Goal: Information Seeking & Learning: Learn about a topic

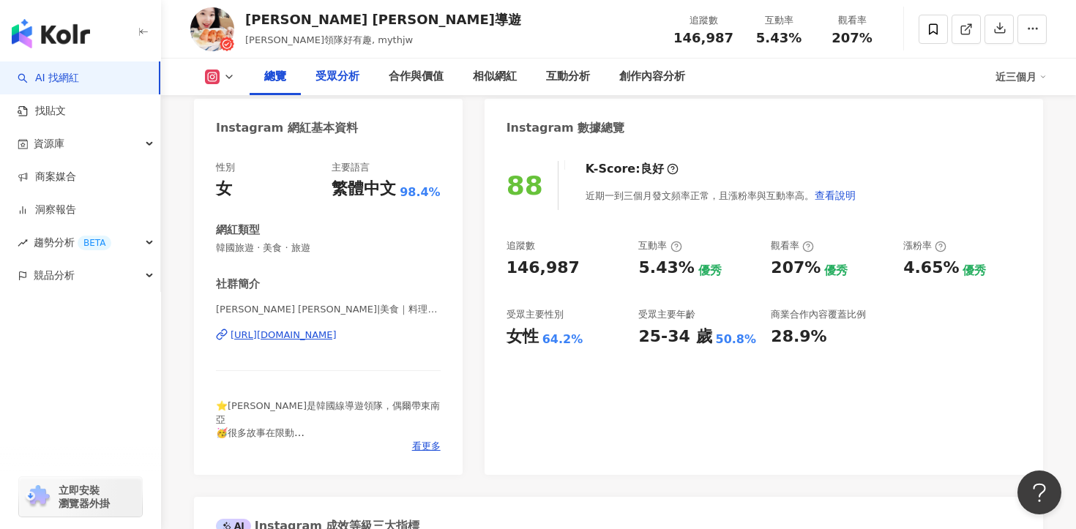
click at [326, 70] on div "受眾分析" at bounding box center [337, 77] width 44 height 18
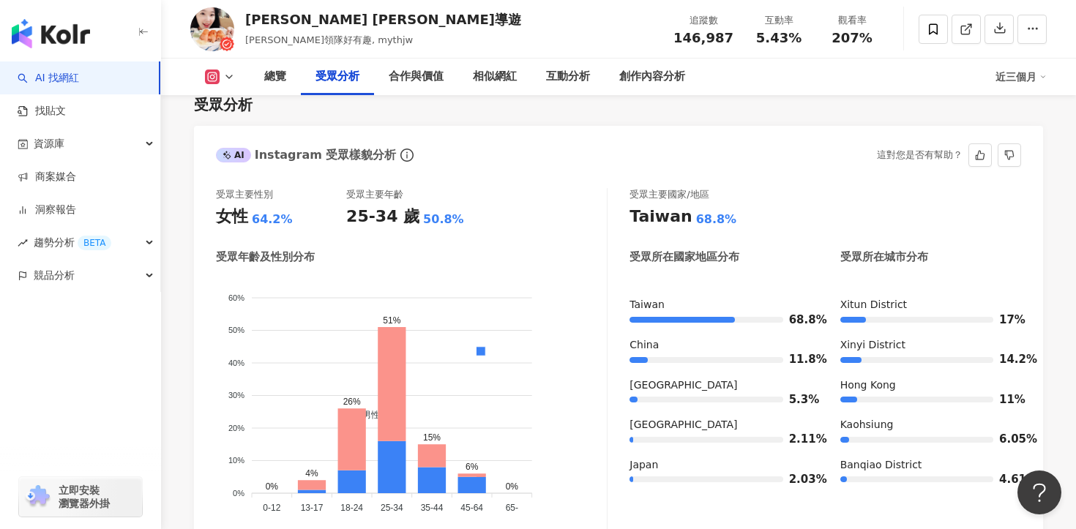
scroll to position [1309, 0]
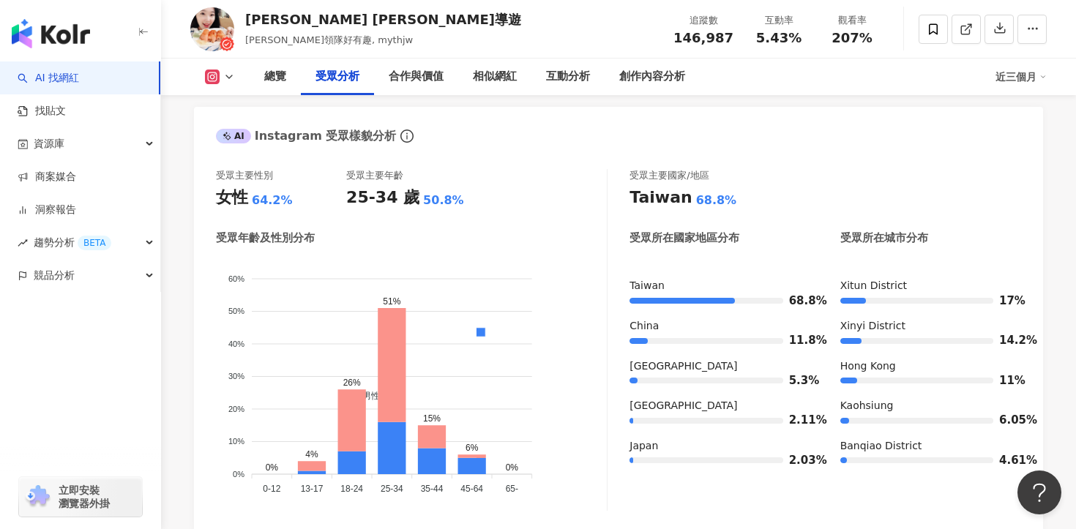
click at [759, 44] on div "5.43%" at bounding box center [779, 38] width 56 height 15
click at [763, 44] on div "5.43%" at bounding box center [779, 38] width 56 height 15
drag, startPoint x: 803, startPoint y: 37, endPoint x: 756, endPoint y: 36, distance: 46.9
click at [756, 37] on div "5.43%" at bounding box center [779, 38] width 56 height 15
copy span "5.43%"
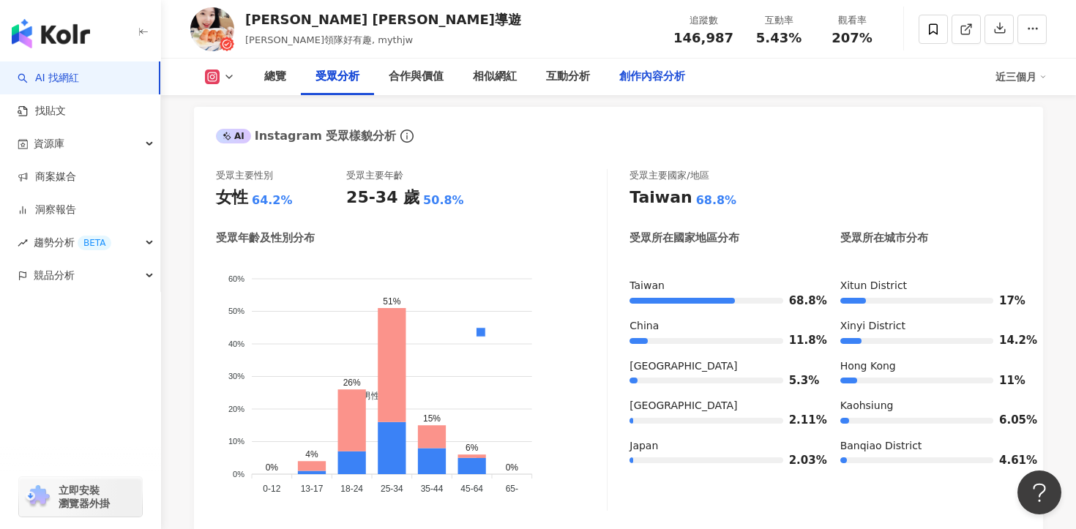
click at [656, 75] on div "創作內容分析" at bounding box center [652, 77] width 66 height 18
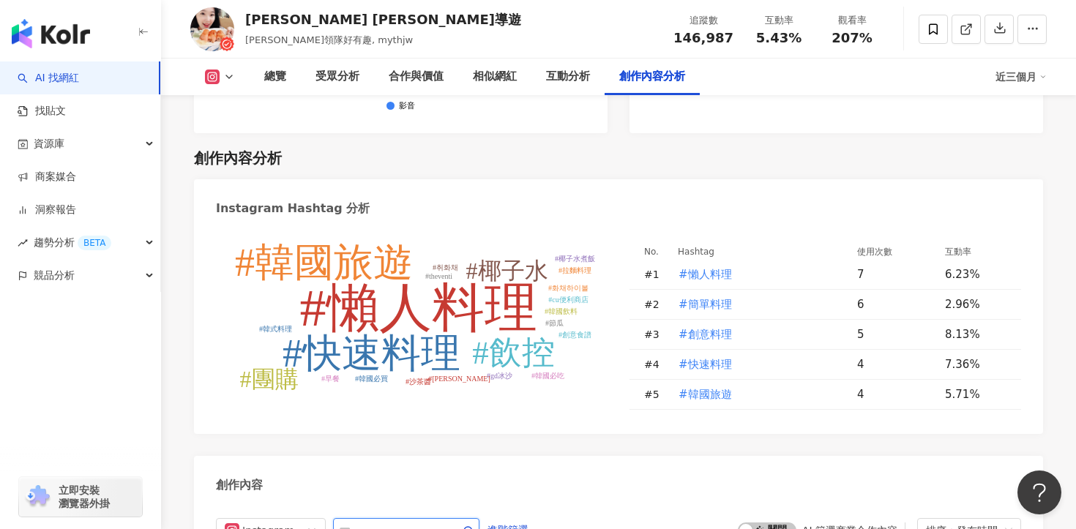
click at [370, 522] on input "text" at bounding box center [390, 531] width 102 height 18
paste input "**********"
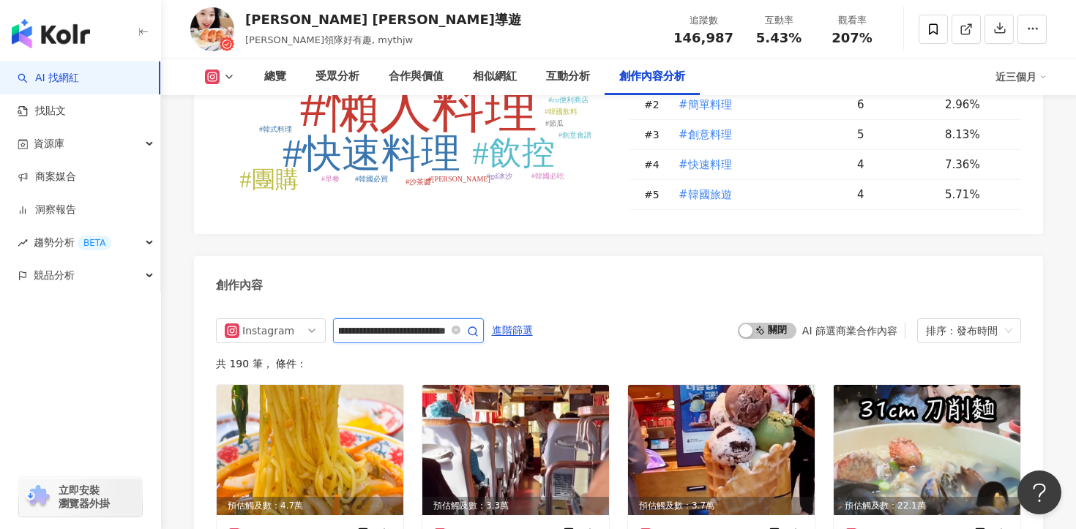
type input "**********"
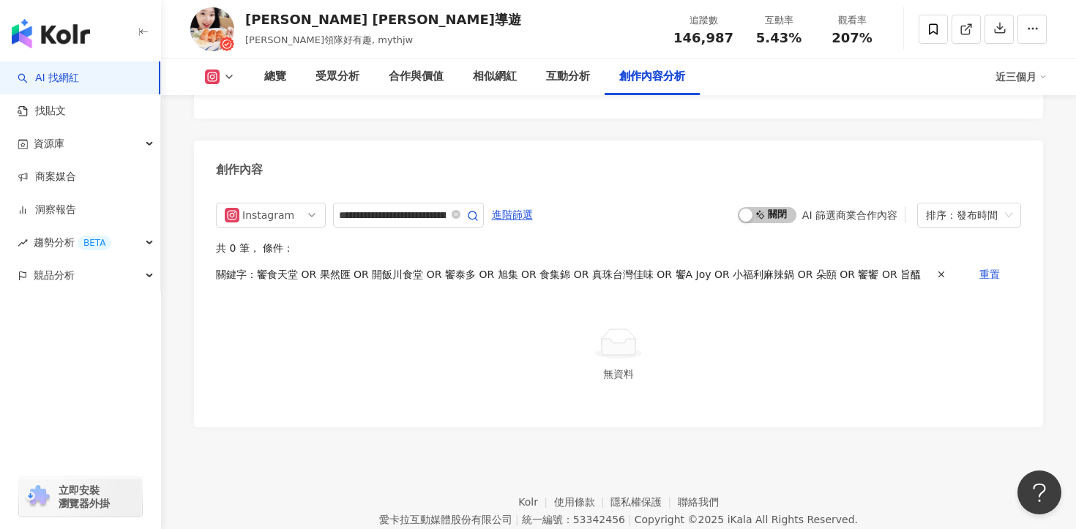
click at [423, 188] on div "**********" at bounding box center [618, 307] width 849 height 239
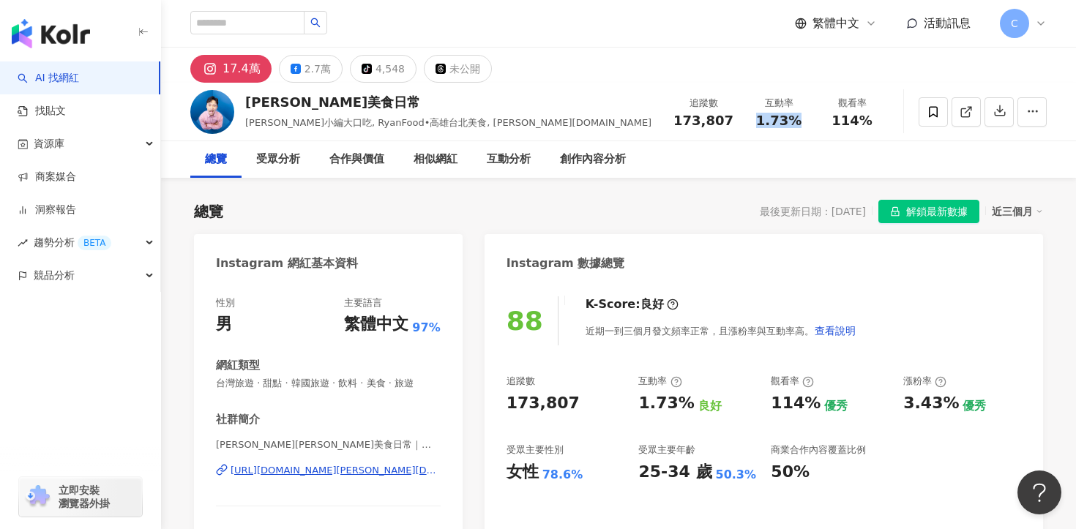
drag, startPoint x: 760, startPoint y: 121, endPoint x: 798, endPoint y: 121, distance: 37.3
click at [798, 121] on div "1.73%" at bounding box center [779, 120] width 56 height 15
copy span "1.73%"
click at [321, 474] on div "https://www.instagram.com/ryan.food/" at bounding box center [336, 470] width 210 height 13
click at [601, 155] on div "創作內容分析" at bounding box center [593, 160] width 66 height 18
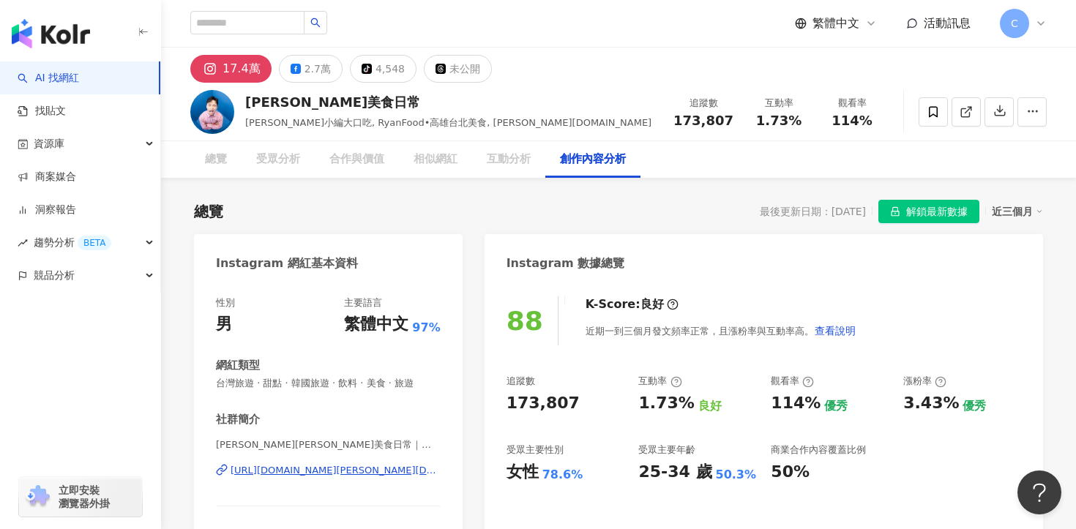
scroll to position [4120, 0]
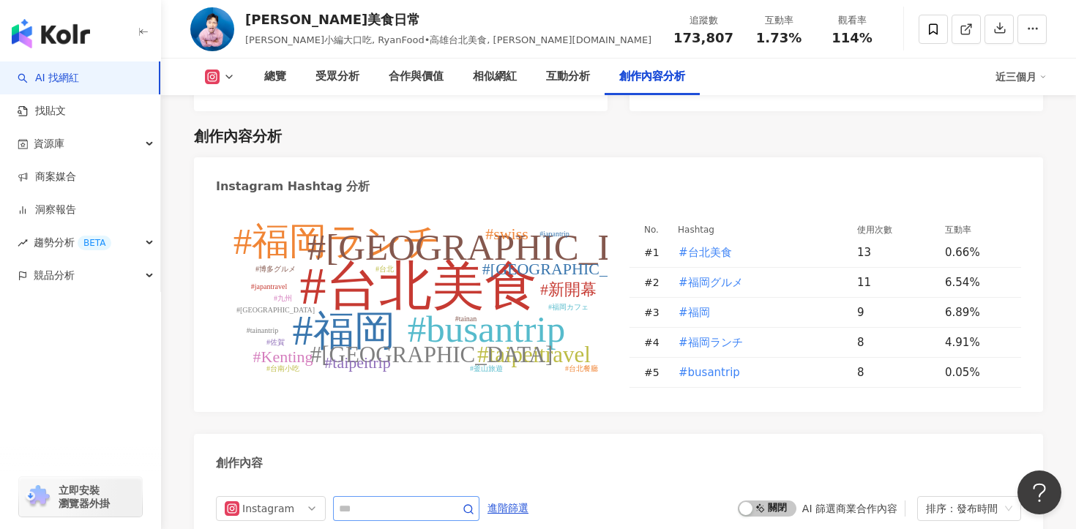
click at [386, 496] on span at bounding box center [406, 508] width 146 height 25
paste input "**********"
type input "**********"
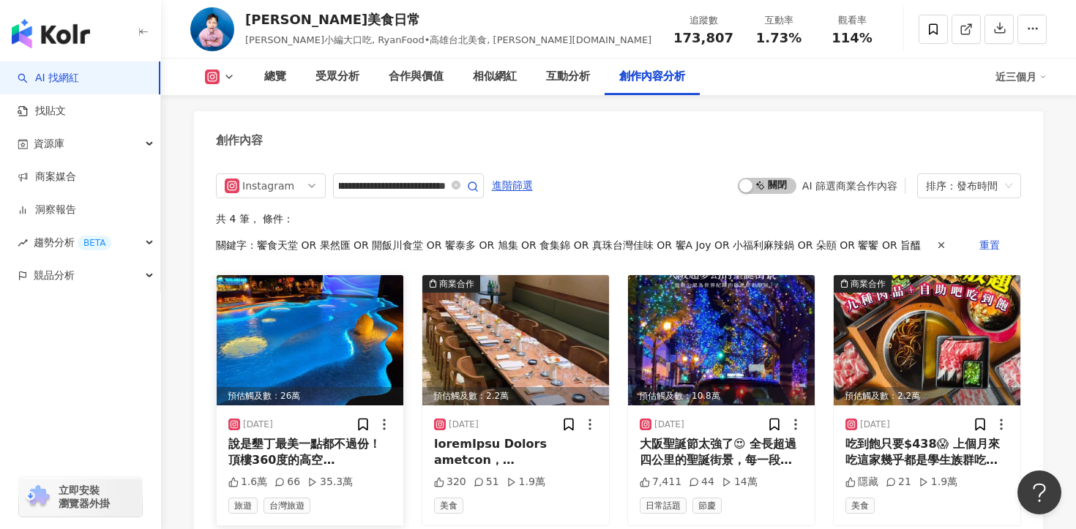
click at [351, 436] on div "說是墾丁最美一點都不過份！ 頂樓360度的高空泳池真的令人讚嘆🥹 （我最想開箱的地方就是夜晚版的泳池！超級漂亮） 頂樓從白天景色到黃昏夕陽再到日落星空 一次體…" at bounding box center [309, 452] width 163 height 33
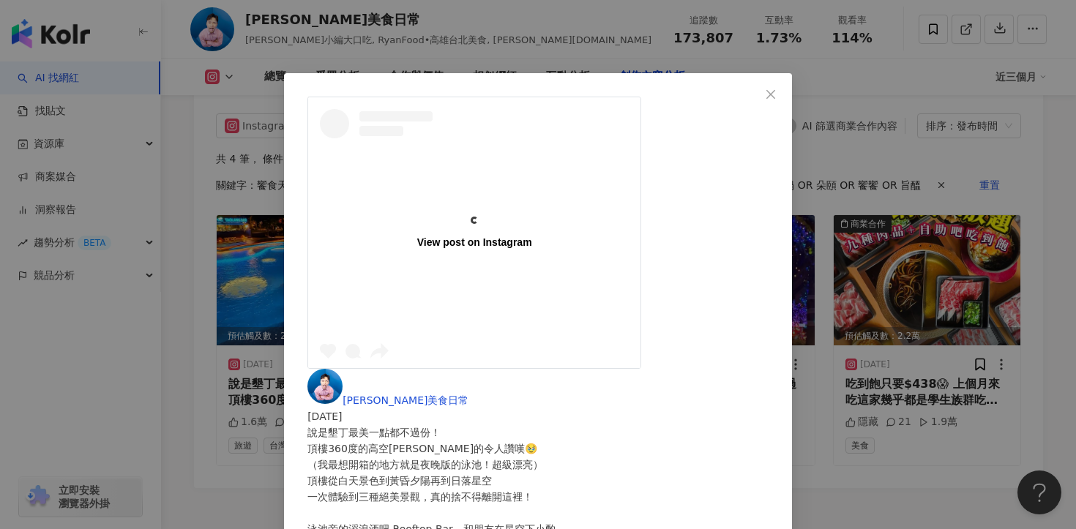
scroll to position [4568, 0]
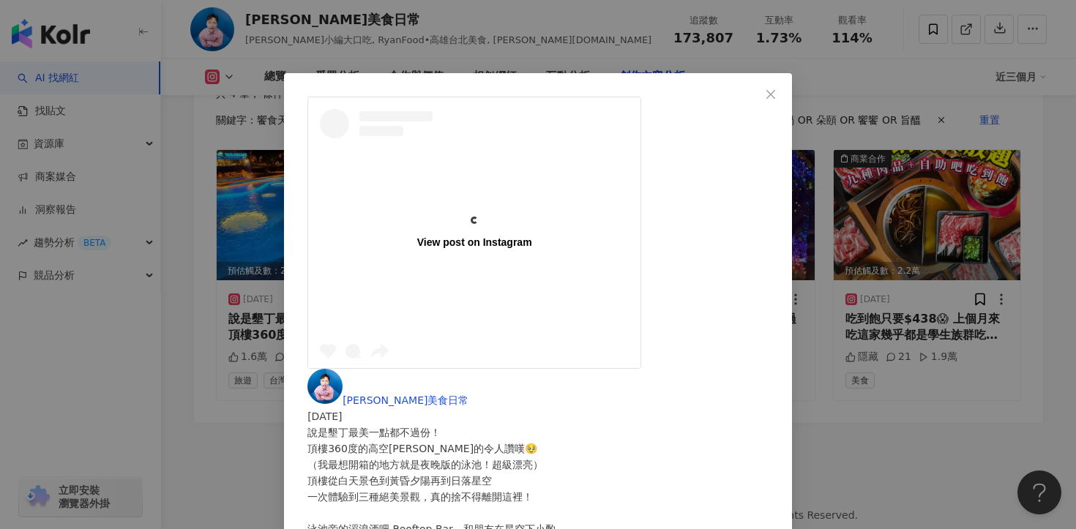
click at [641, 378] on div "View post on Instagram 萊恩美食日常 2025/5/1 說是墾丁最美一點都不過份！ 頂樓360度的高空泳池真的令人讚嘆🥹 （我最想開箱的…" at bounding box center [538, 264] width 1076 height 529
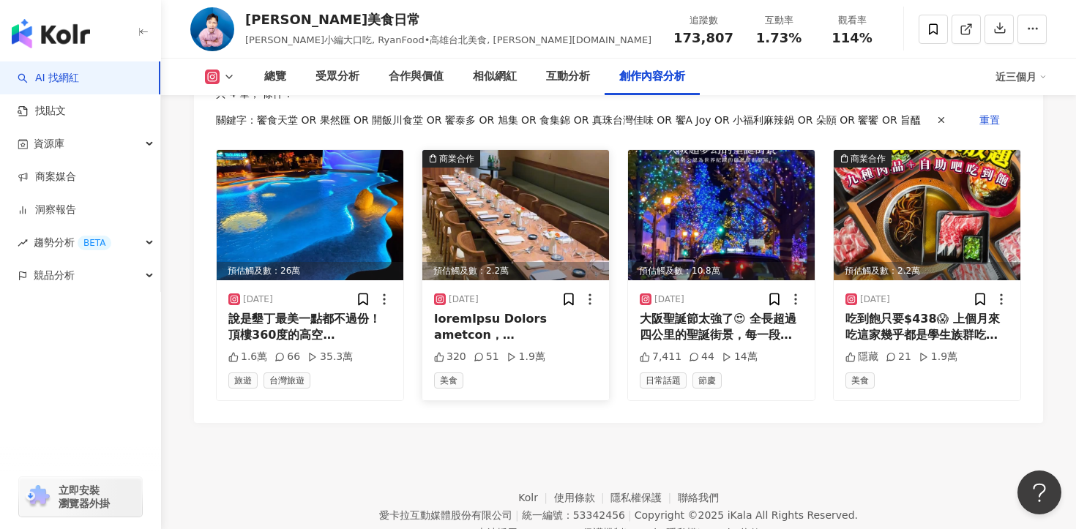
click at [497, 311] on div at bounding box center [515, 327] width 163 height 33
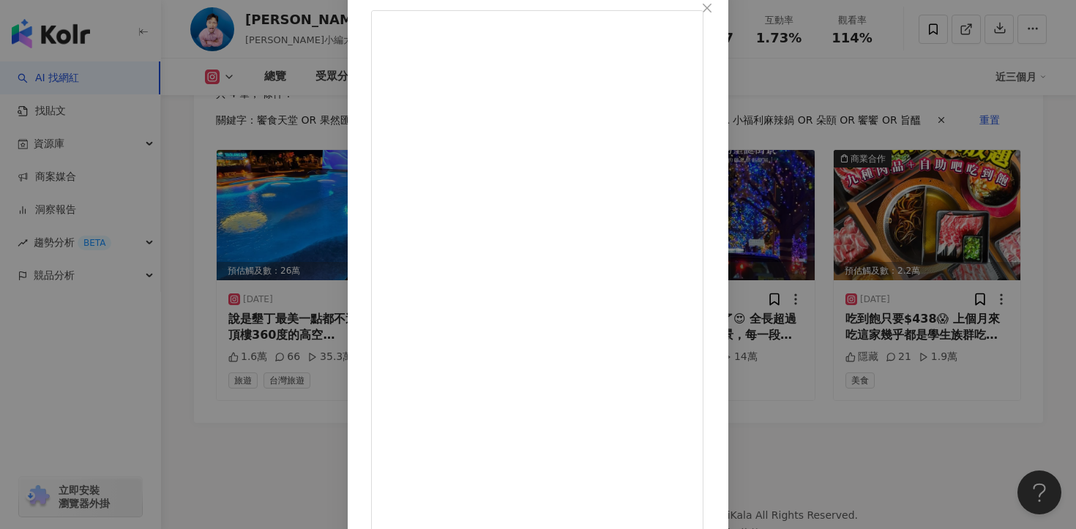
scroll to position [127, 0]
click at [911, 437] on div "萊恩美食日常 2025/1/6 320 51 1.9萬 查看原始貼文" at bounding box center [538, 264] width 1076 height 529
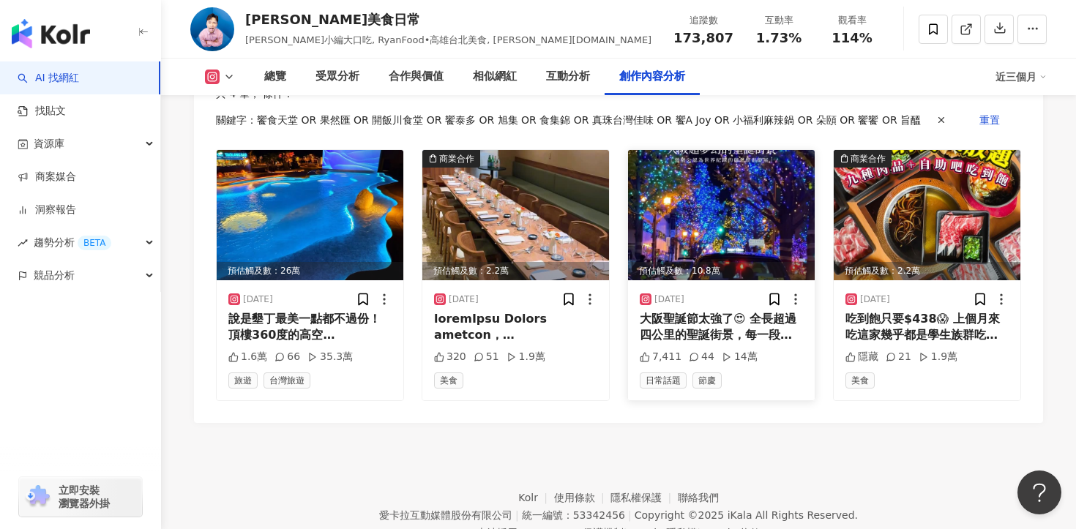
click at [683, 312] on span "大阪聖誕節太強了😍 全長超過四公里的聖誕街景，每一段都是不同的顏色 從藍色、紫色、白色、金色、粉色、到彩色！ 為了想要全部看到，直接搭計程車看全部🤣 彩燈只到…" at bounding box center [721, 433] width 162 height 243
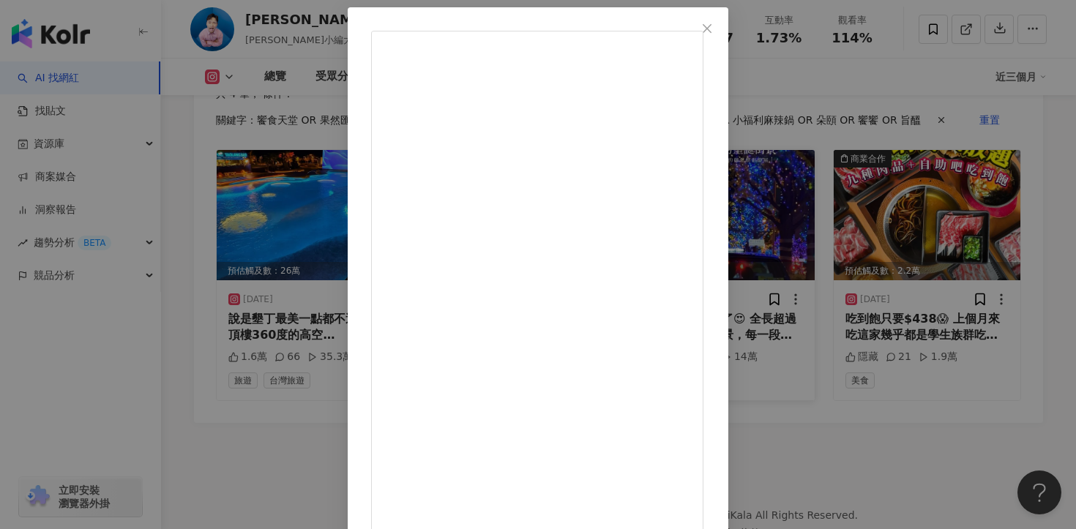
scroll to position [79, 0]
click at [946, 299] on div "萊恩美食日常 2024/12/24 大阪聖誕節太強了😍 全長超過四公里的聖誕街景，每一段都是不同的顏色 從藍色、紫色、白色、金色、粉色、到彩色！ 為了想要全部…" at bounding box center [538, 264] width 1076 height 529
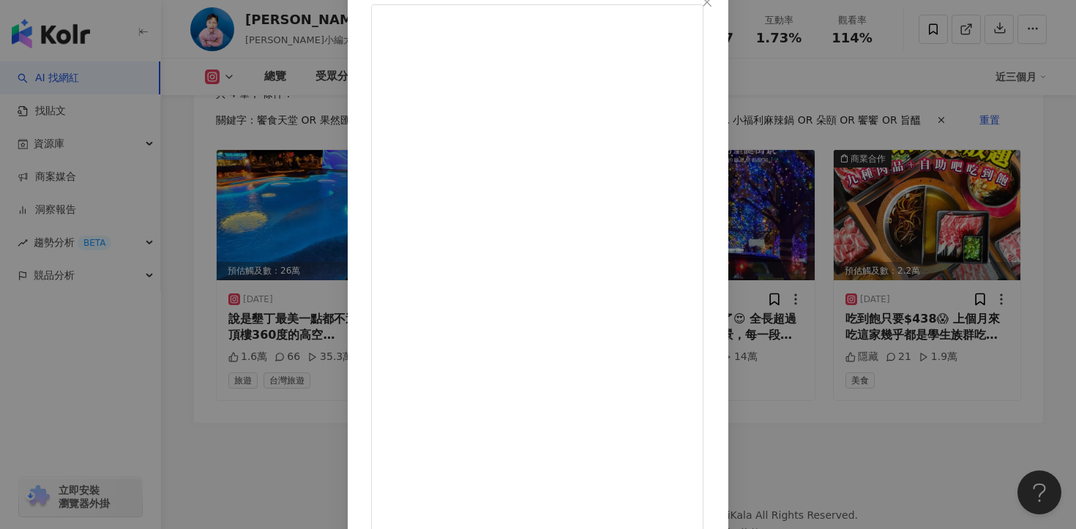
scroll to position [94, 0]
click at [919, 388] on div "萊恩美食日常 2024/9/21 吃到飽只要$438😱 上個月來吃這家幾乎都是學生族群吃的吃到飽！ 價錢真的很親民！平日最低居然只要$438！ 居然還有「咖哩…" at bounding box center [538, 264] width 1076 height 529
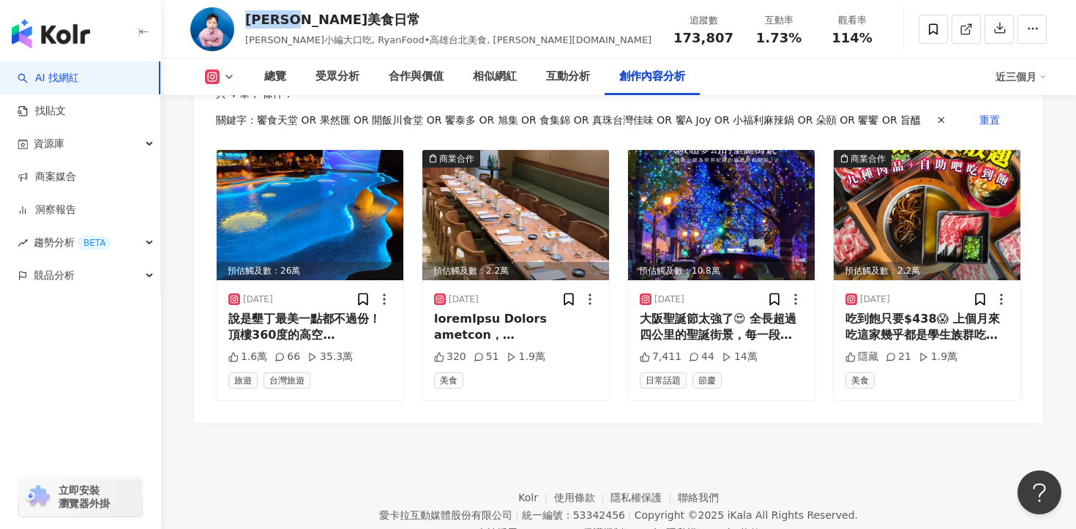
drag, startPoint x: 242, startPoint y: 22, endPoint x: 329, endPoint y: 22, distance: 87.8
click at [329, 22] on div "萊恩美食日常 萊恩小編大口吃, RyanFood•高雄台北美食, ryan.food 追蹤數 173,807 互動率 1.73% 觀看率 114%" at bounding box center [618, 29] width 915 height 58
copy div "萊恩美食日常"
click at [348, 80] on div "受眾分析" at bounding box center [337, 77] width 44 height 18
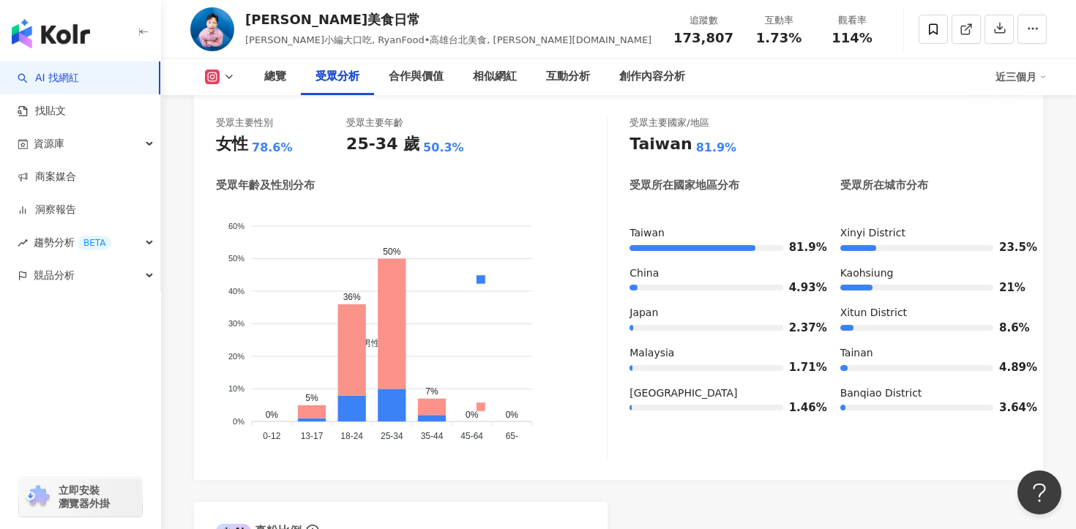
scroll to position [1331, 0]
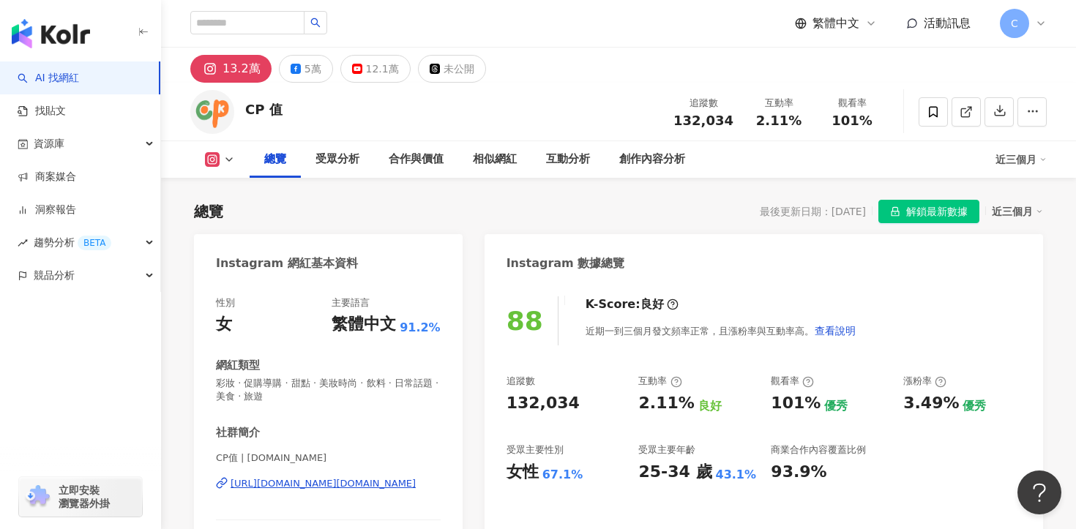
scroll to position [190, 0]
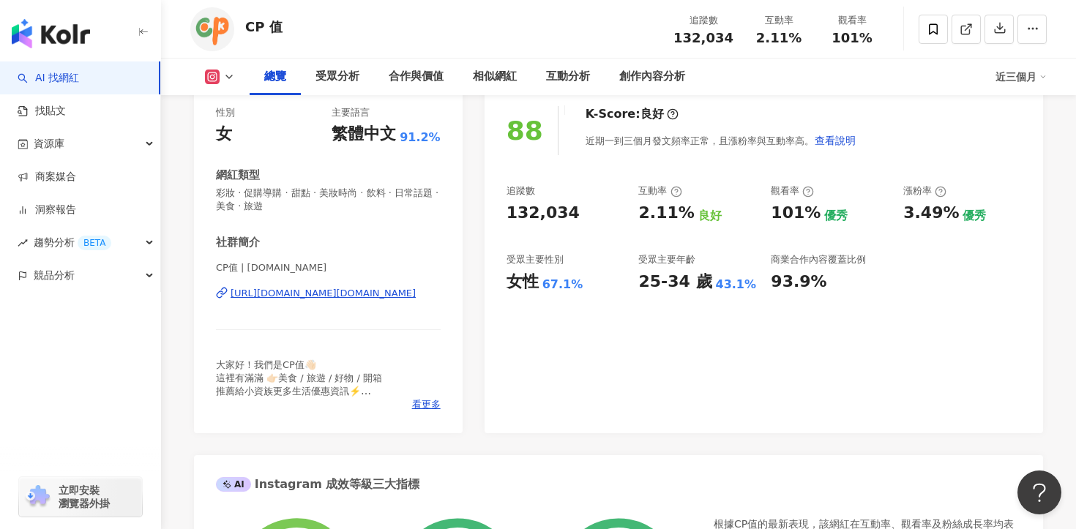
click at [340, 294] on div "https://www.instagram.com/cpok.tw/" at bounding box center [323, 293] width 185 height 13
drag, startPoint x: 758, startPoint y: 38, endPoint x: 818, endPoint y: 38, distance: 60.0
click at [818, 38] on div "追蹤數 132,034 互動率 2.11% 觀看率 101%" at bounding box center [777, 28] width 224 height 43
copy div "2.11% 觀看率"
click at [770, 29] on div "互動率 2.11%" at bounding box center [778, 28] width 73 height 31
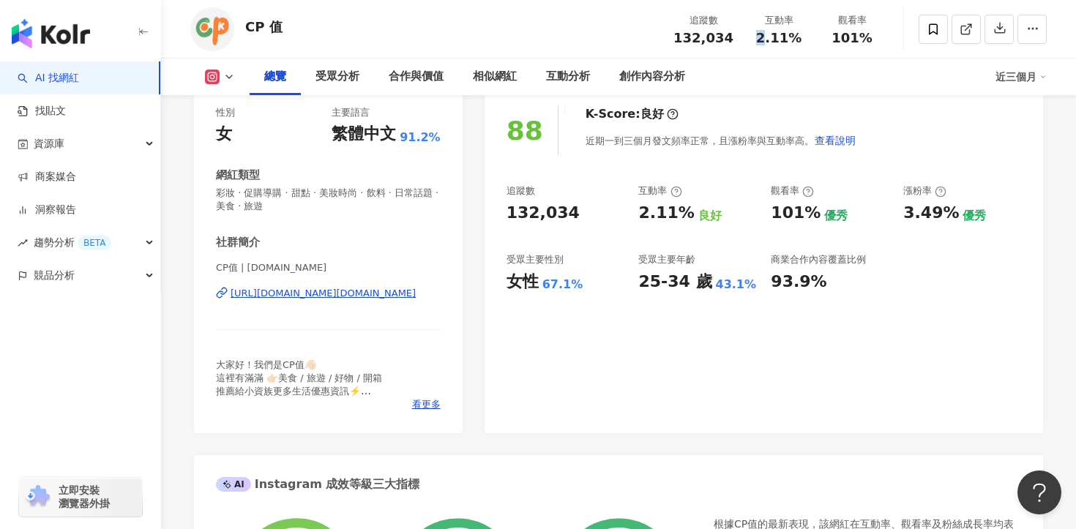
click at [770, 29] on div "互動率 2.11%" at bounding box center [778, 28] width 73 height 31
drag, startPoint x: 796, startPoint y: 37, endPoint x: 760, endPoint y: 37, distance: 35.9
click at [760, 37] on span "2.11%" at bounding box center [778, 38] width 45 height 15
copy span "2.11%"
click at [638, 75] on div "創作內容分析" at bounding box center [652, 77] width 66 height 18
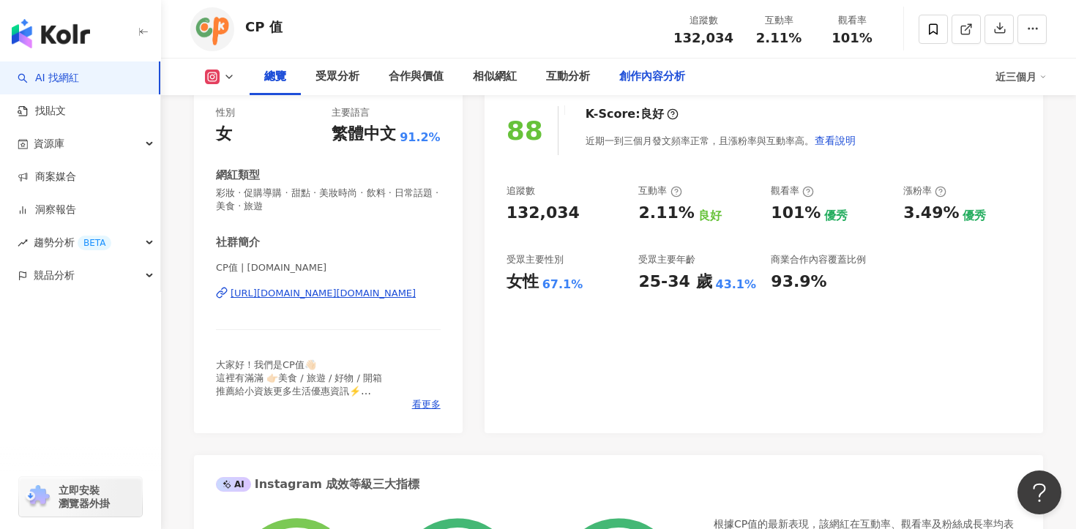
scroll to position [4163, 0]
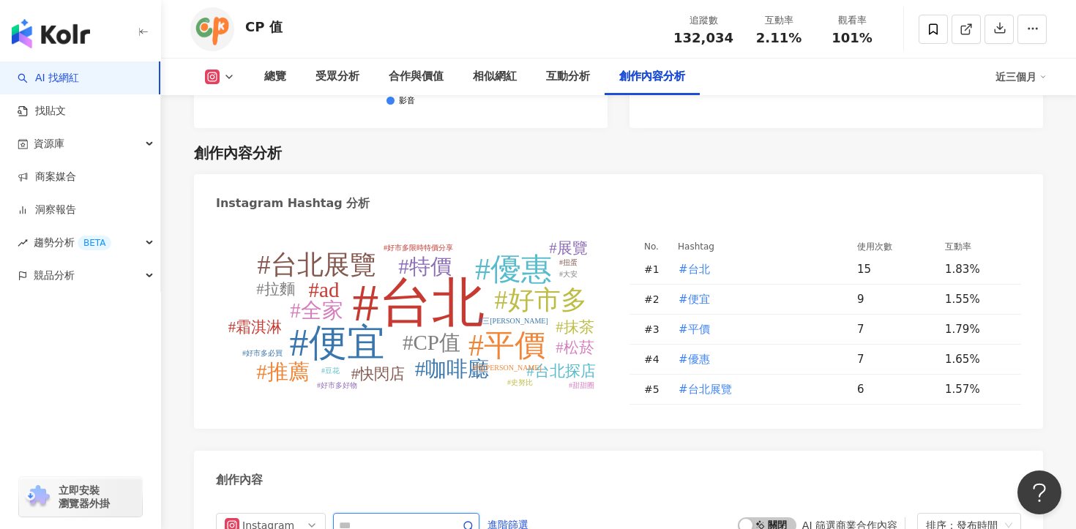
click at [396, 517] on input "text" at bounding box center [390, 526] width 102 height 18
paste input "**********"
type input "**********"
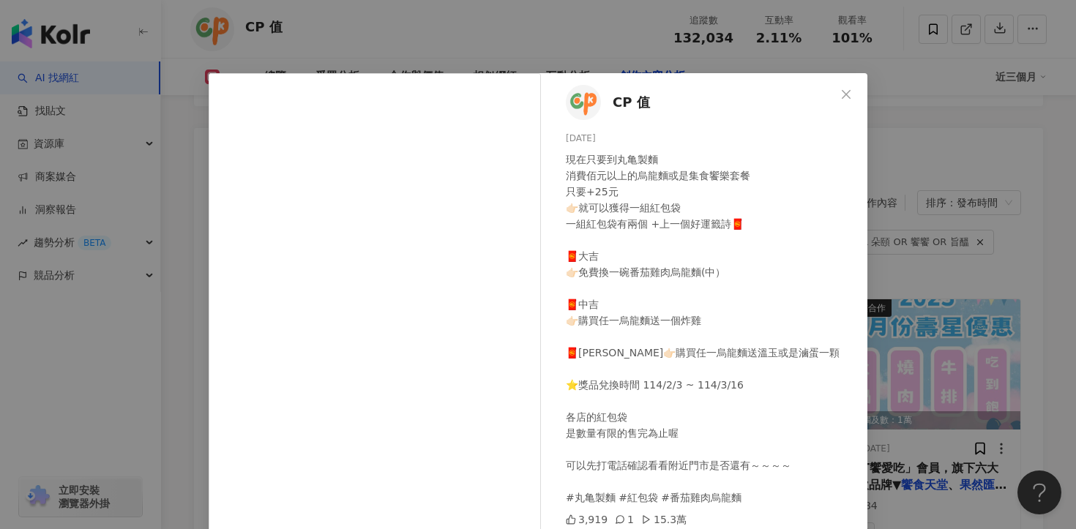
click at [994, 260] on div "CP 值 2025/1/16 現在只要到丸亀製麵 消費佰元以上的烏龍麵或是集食饗樂套餐 只要+25元 👉🏻就可以獲得一組紅包袋 一組紅包袋有兩個 +上一個好運…" at bounding box center [538, 264] width 1076 height 529
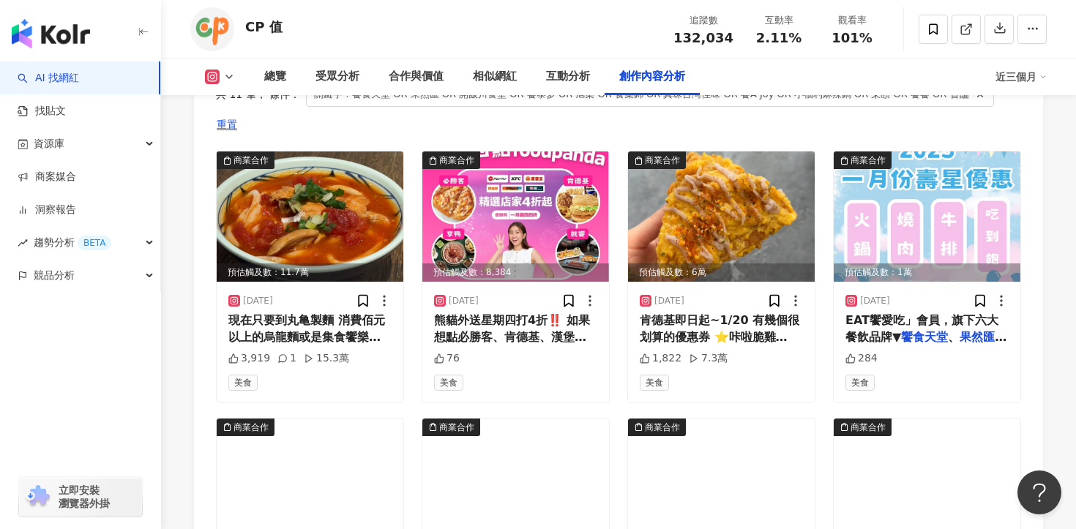
scroll to position [4636, 0]
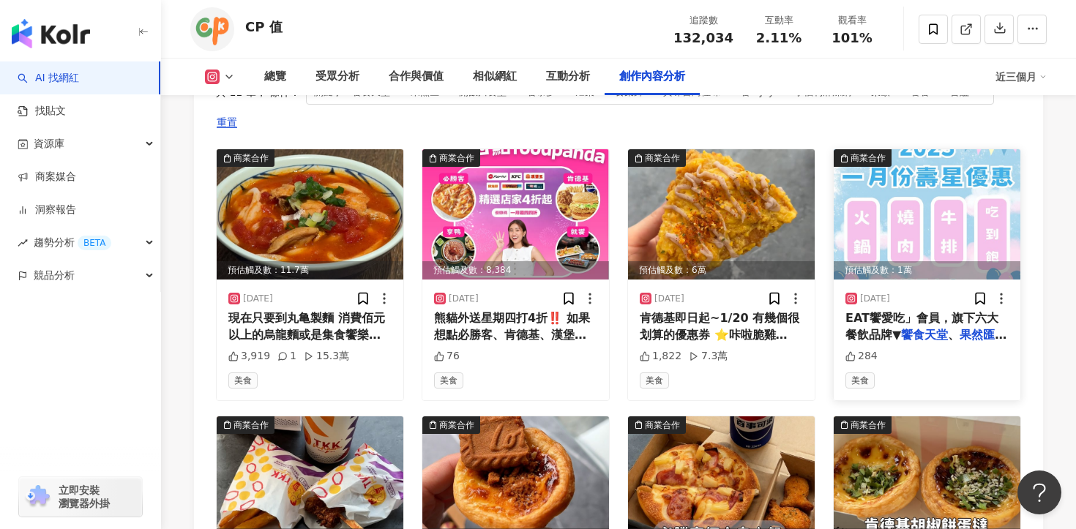
click at [873, 311] on span "EAT饗愛吃」會員，旗下六大餐飲品牌▼" at bounding box center [921, 326] width 153 height 30
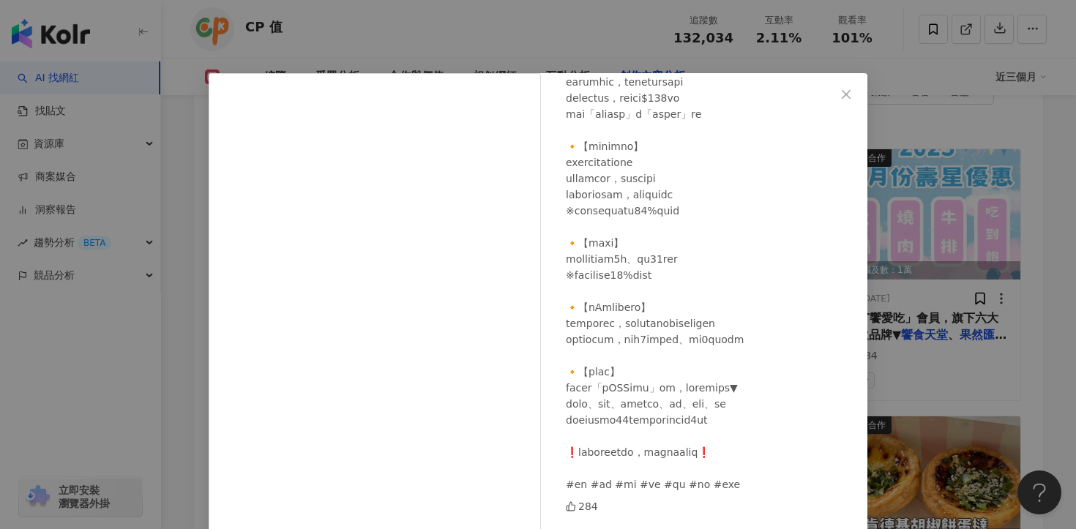
scroll to position [45, 0]
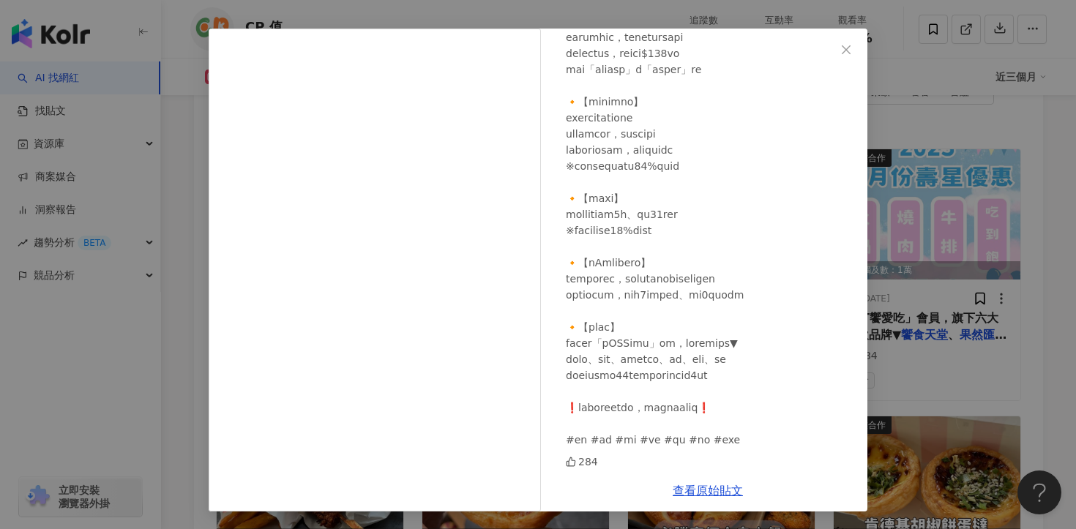
click at [907, 343] on div "CP 值 2025/1/7 284 查看原始貼文" at bounding box center [538, 264] width 1076 height 529
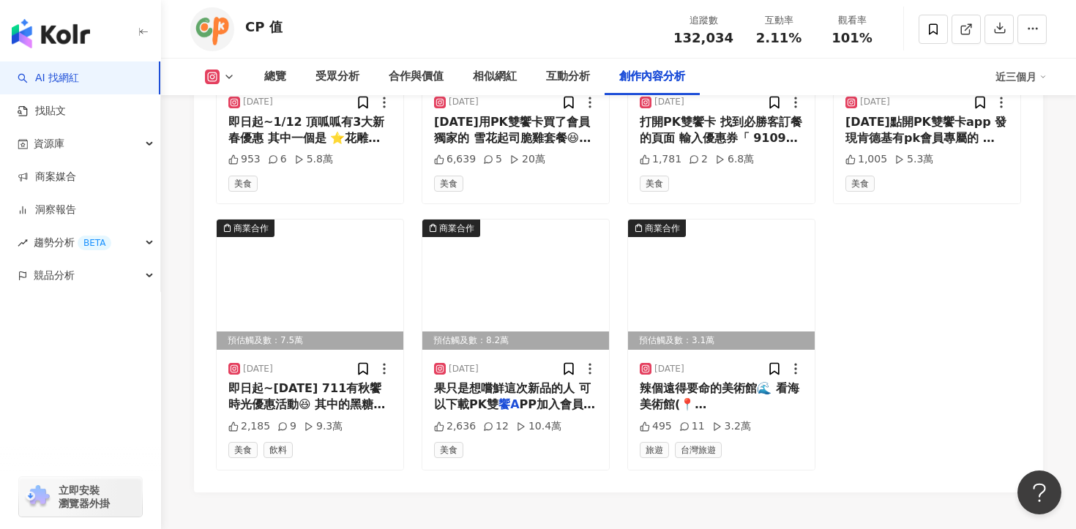
scroll to position [5100, 0]
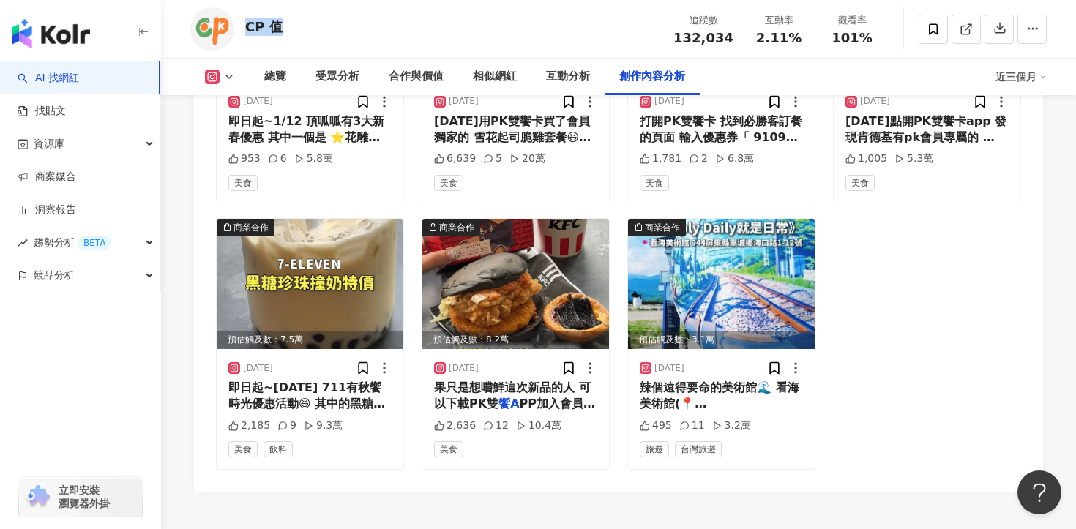
drag, startPoint x: 248, startPoint y: 22, endPoint x: 314, endPoint y: 26, distance: 66.0
click at [314, 26] on div "CP 值 追蹤數 132,034 互動率 2.11% 觀看率 101%" at bounding box center [618, 29] width 915 height 58
copy div "CP 值"
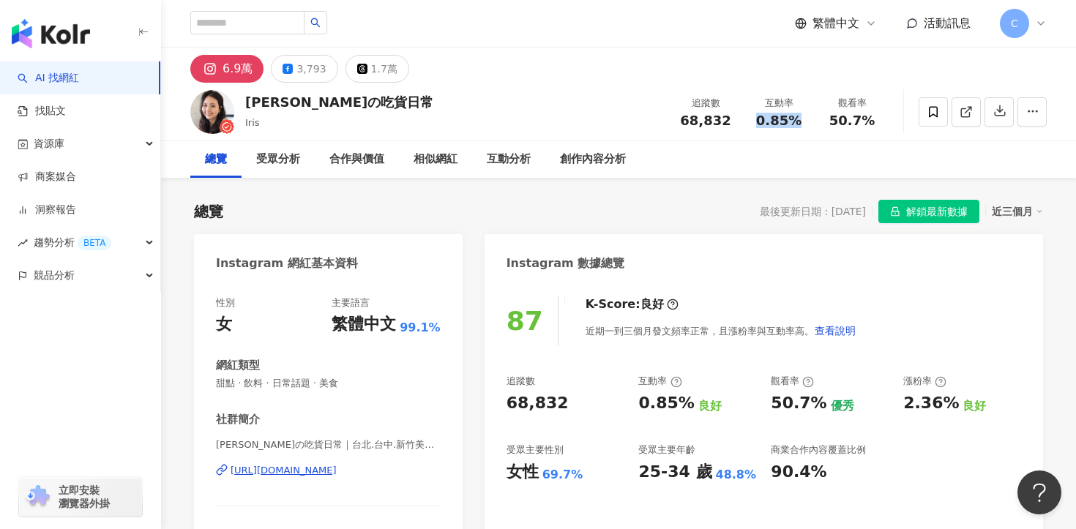
drag, startPoint x: 760, startPoint y: 118, endPoint x: 801, endPoint y: 118, distance: 41.0
click at [801, 118] on div "0.85%" at bounding box center [779, 120] width 56 height 15
click at [561, 154] on div "創作內容分析" at bounding box center [593, 160] width 66 height 18
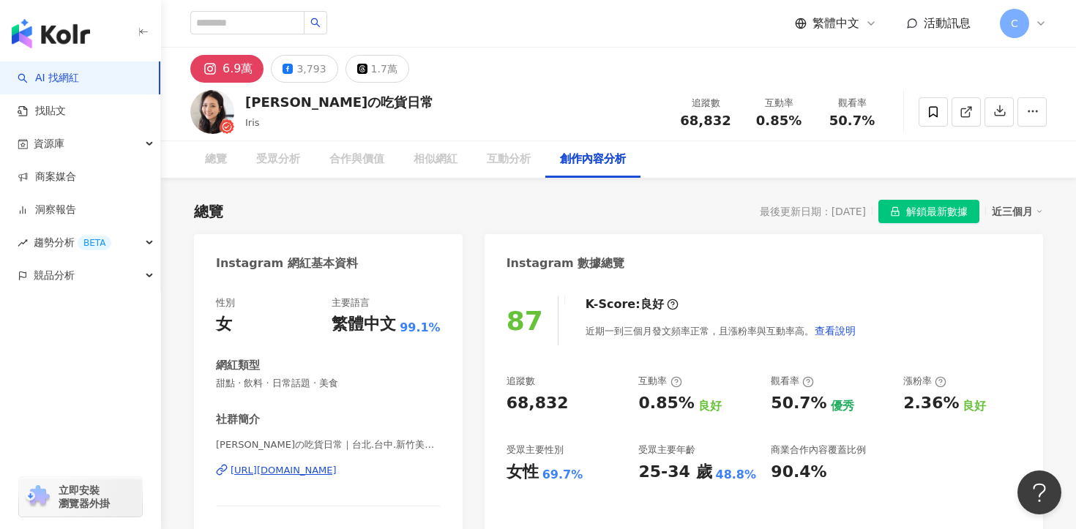
scroll to position [4145, 0]
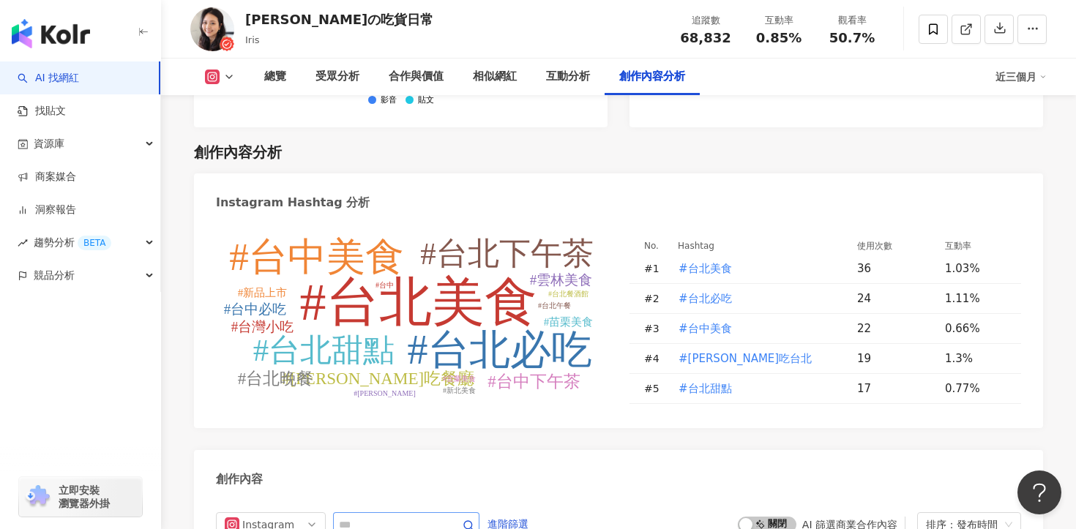
click at [445, 512] on span at bounding box center [406, 524] width 146 height 25
paste input "**********"
type input "**********"
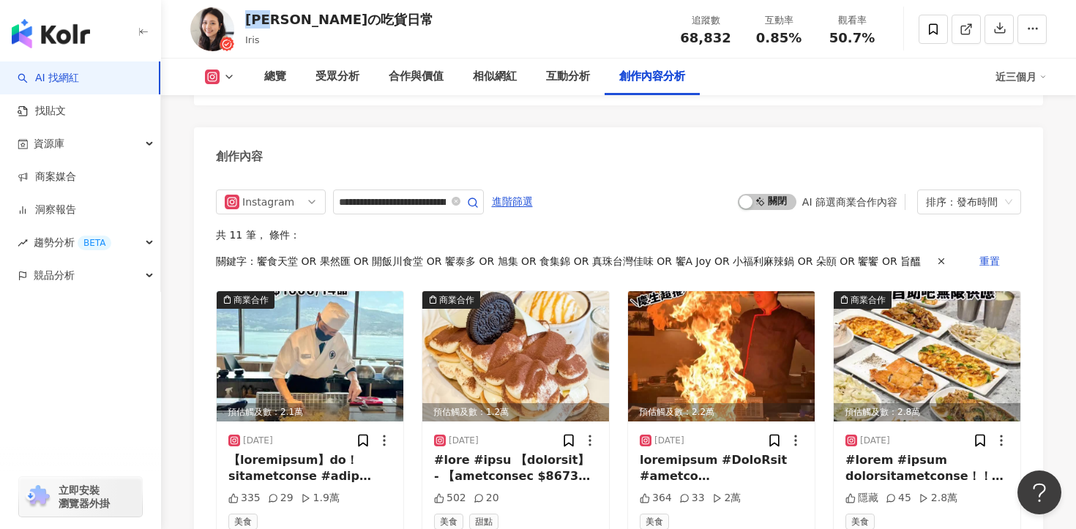
drag, startPoint x: 246, startPoint y: 20, endPoint x: 285, endPoint y: 23, distance: 39.6
click at [285, 23] on div "艾瑞絲の吃貨日常" at bounding box center [339, 19] width 188 height 18
copy div "艾瑞絲"
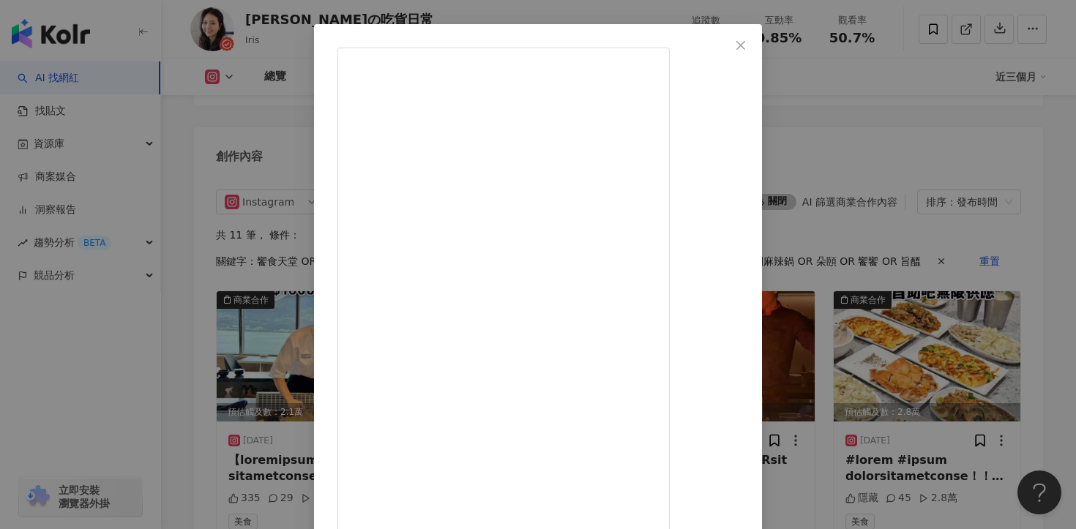
scroll to position [51, 0]
click at [954, 290] on div "艾瑞絲の吃貨日常 2025/7/31 335 29 1.9萬 查看原始貼文" at bounding box center [538, 264] width 1076 height 529
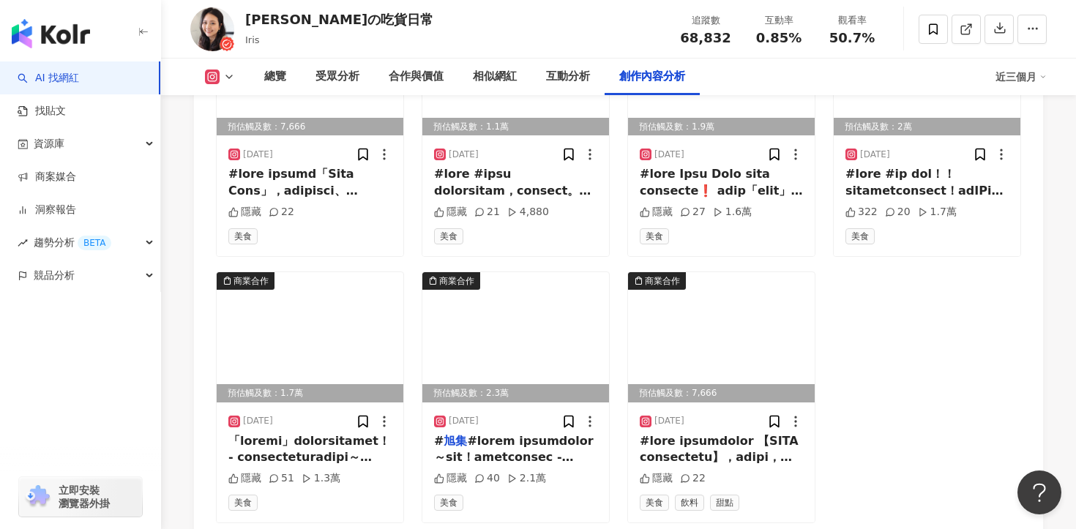
scroll to position [5021, 0]
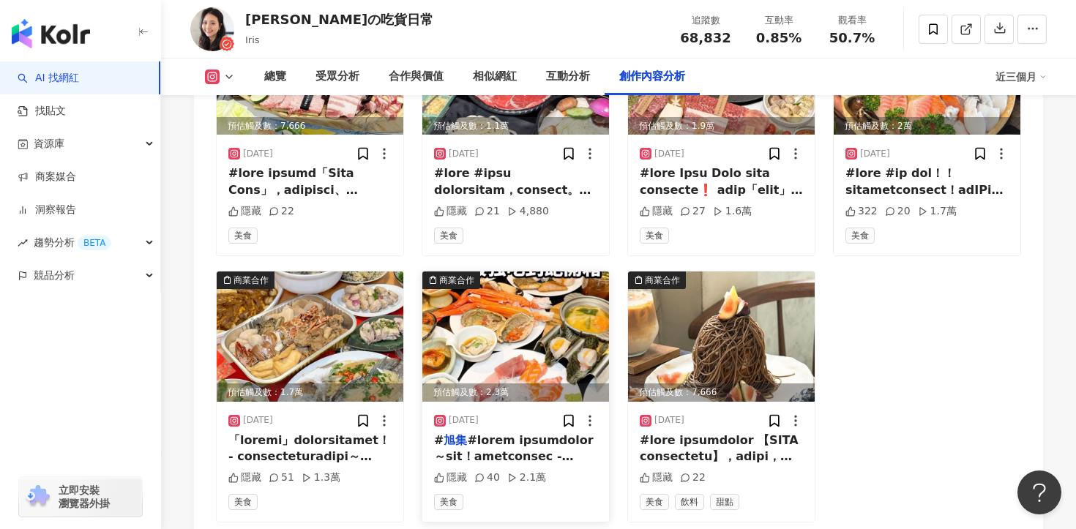
click at [518, 433] on div "# 旭集 旭集 和 食集錦 -信義店】 🔗@xujisunrise_tw 🏠台北市信義區松仁路58號9F 🚇捷運101站/ 捷運市府站 ☎️02-8780-3…" at bounding box center [515, 449] width 163 height 33
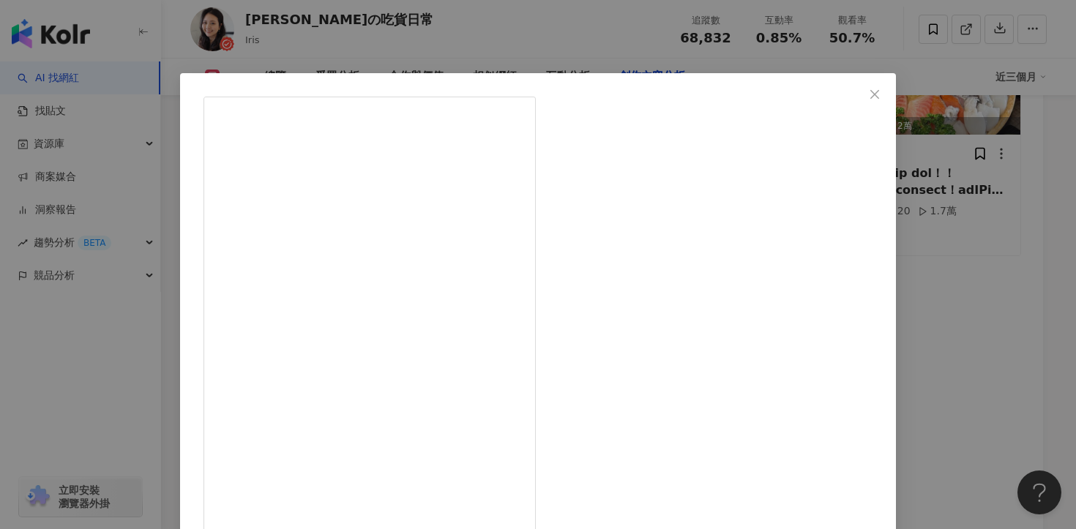
scroll to position [110, 0]
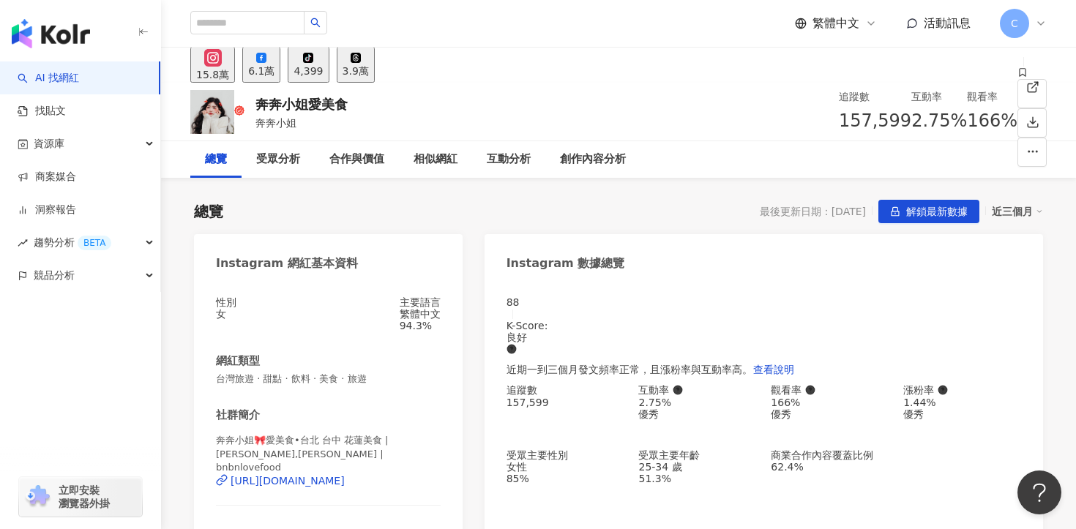
drag, startPoint x: 758, startPoint y: 120, endPoint x: 804, endPoint y: 120, distance: 45.4
click at [911, 120] on div "2.75%" at bounding box center [939, 122] width 56 height 28
copy span "2.75%"
click at [322, 475] on div "https://www.instagram.com/bnbnlovefood/" at bounding box center [288, 481] width 114 height 12
click at [46, 45] on img "button" at bounding box center [51, 33] width 78 height 29
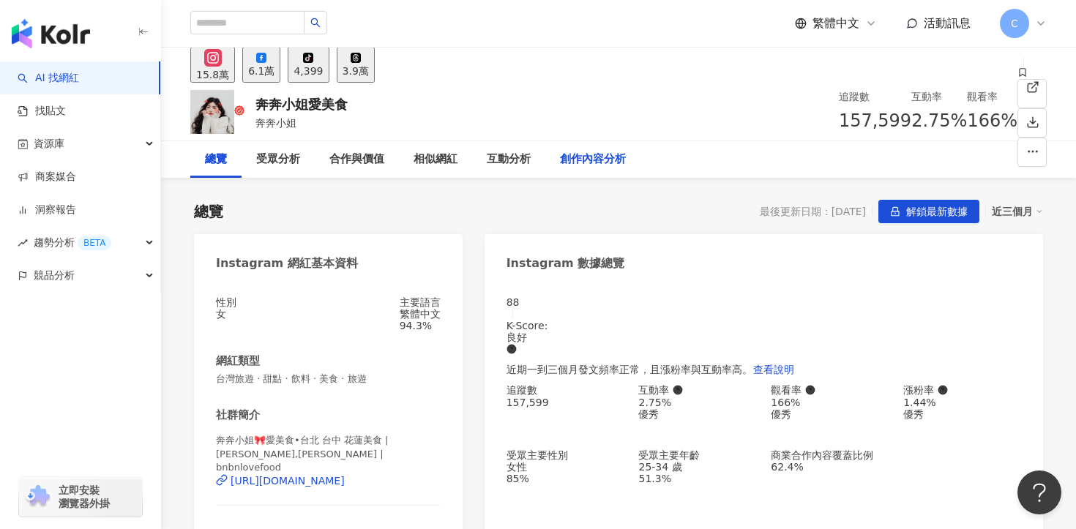
click at [605, 162] on div "創作內容分析" at bounding box center [593, 160] width 66 height 18
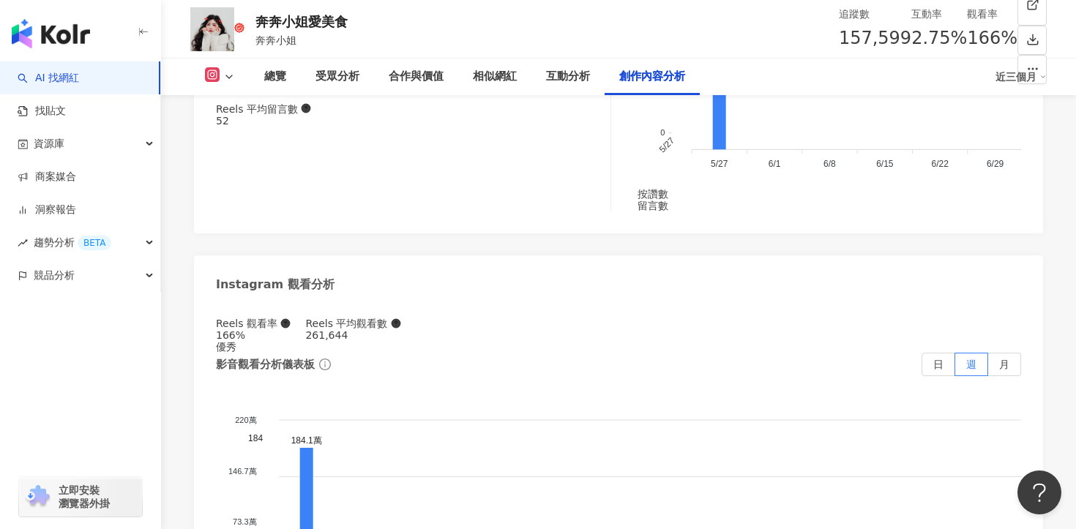
scroll to position [4342, 0]
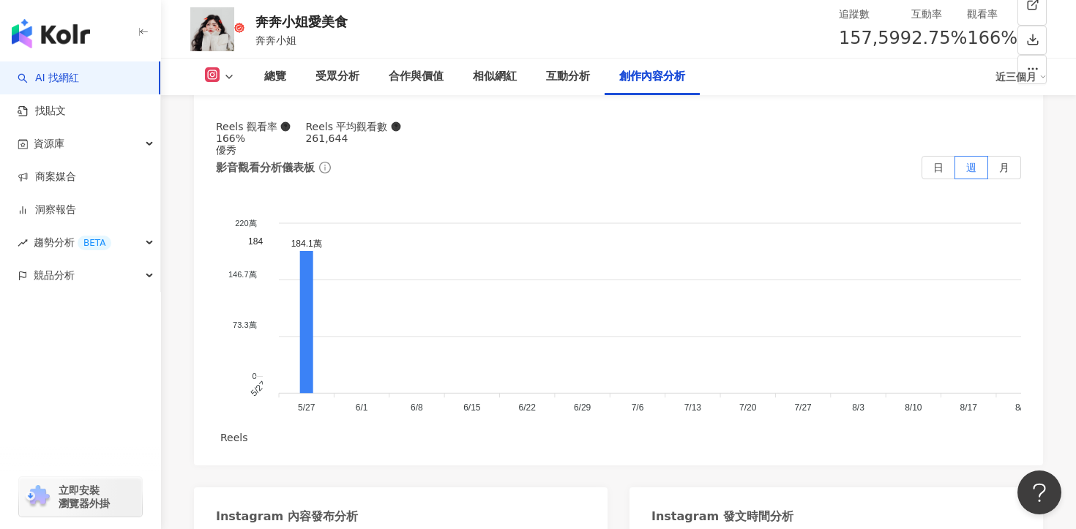
paste input "**********"
type input "**********"
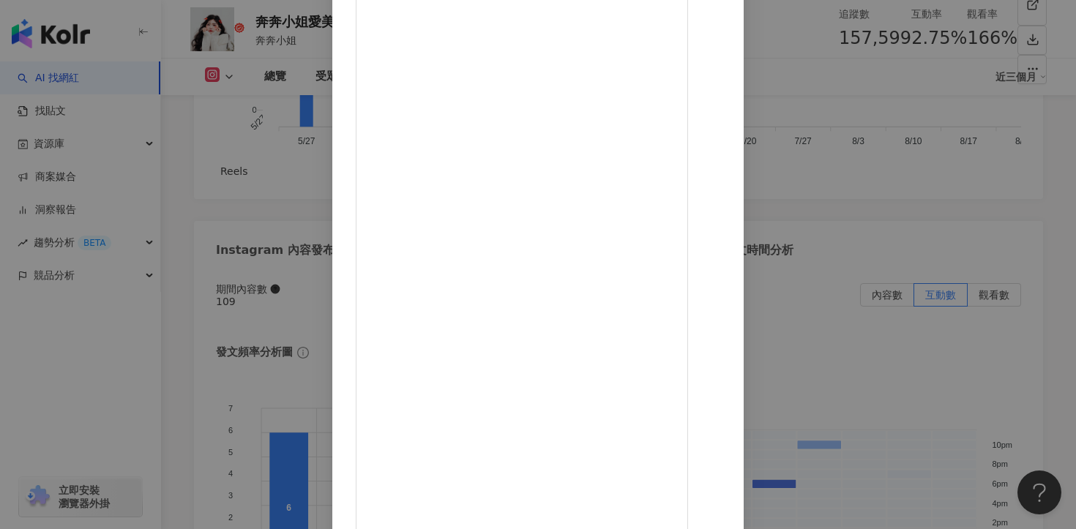
scroll to position [4611, 0]
click at [147, 46] on div "奔奔小姐愛美食 2024/11/21 隱藏 17 1.3萬 查看原始貼文" at bounding box center [538, 264] width 1076 height 529
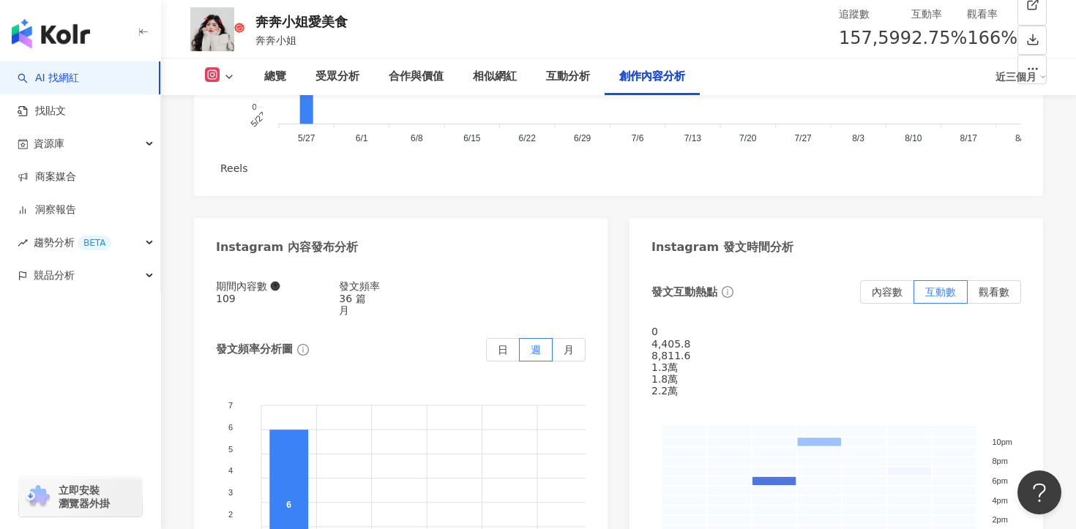
click at [45, 41] on img "button" at bounding box center [51, 33] width 78 height 29
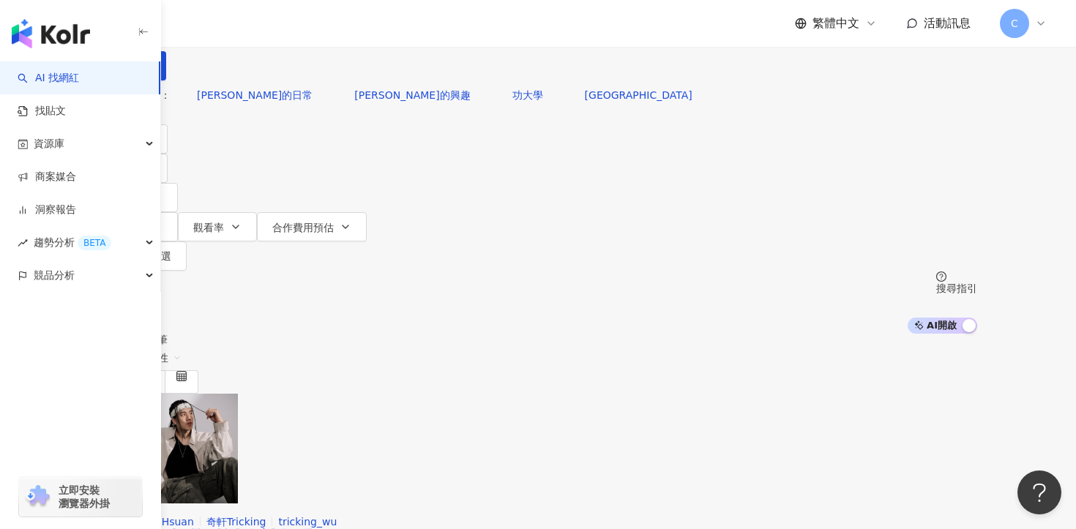
paste input "**********"
type input "**********"
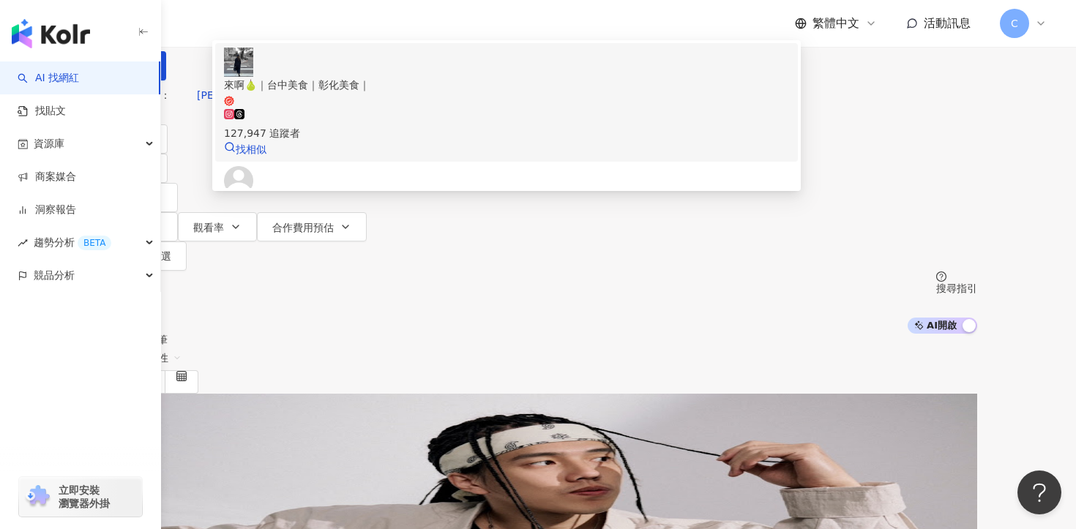
click at [496, 131] on div "127,947 追蹤者" at bounding box center [506, 125] width 565 height 32
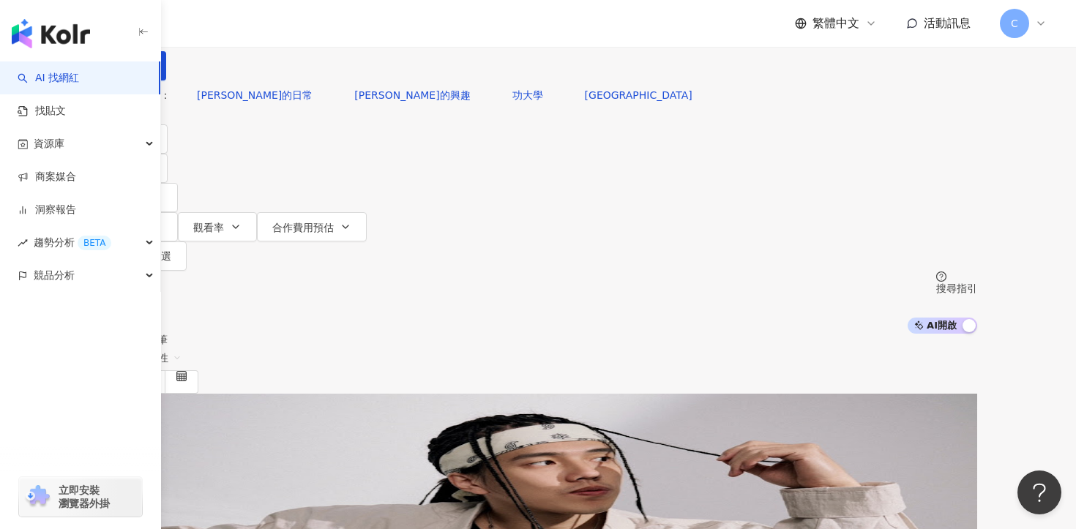
paste input "****"
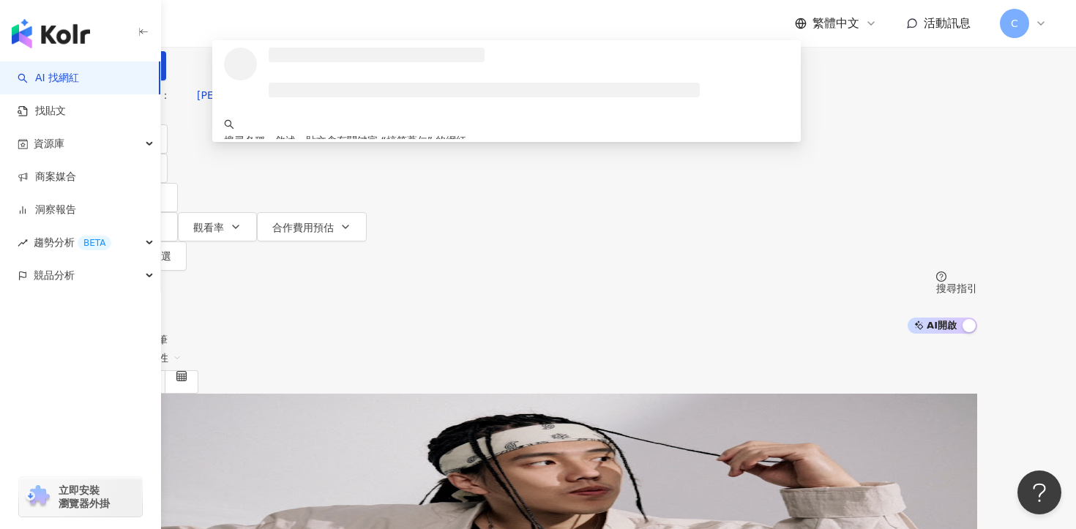
type input "****"
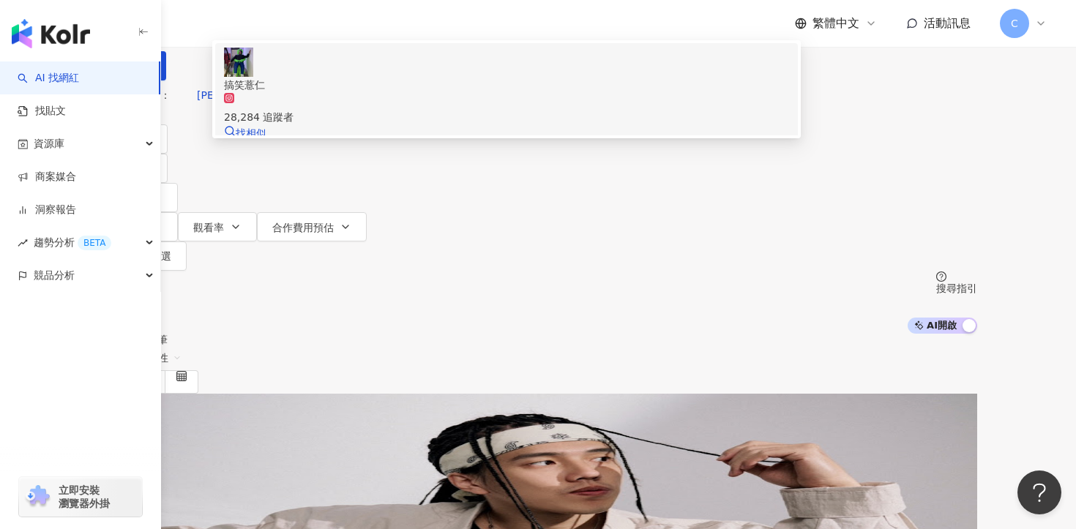
click at [403, 125] on div "28,284 追蹤者" at bounding box center [506, 109] width 565 height 32
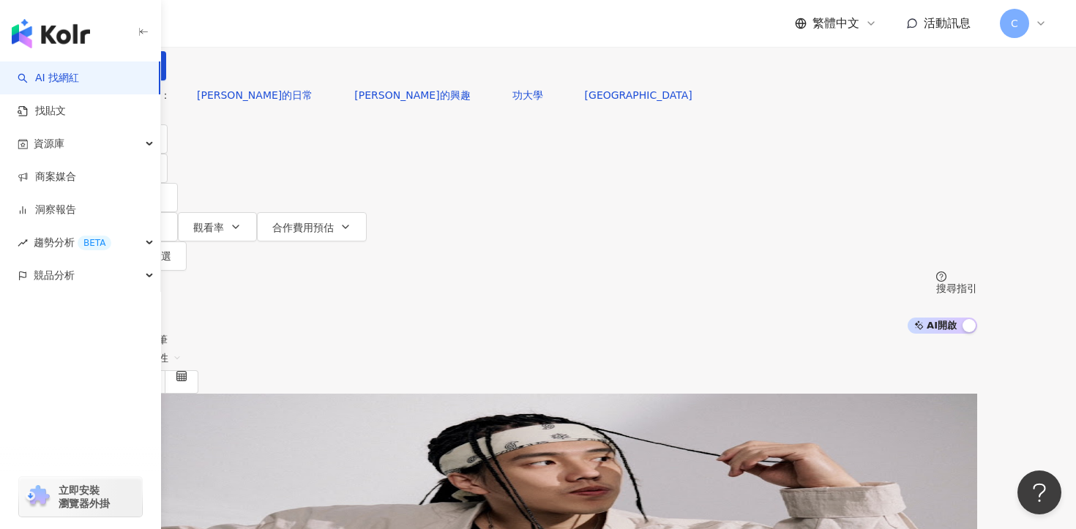
paste input "*******"
type input "*******"
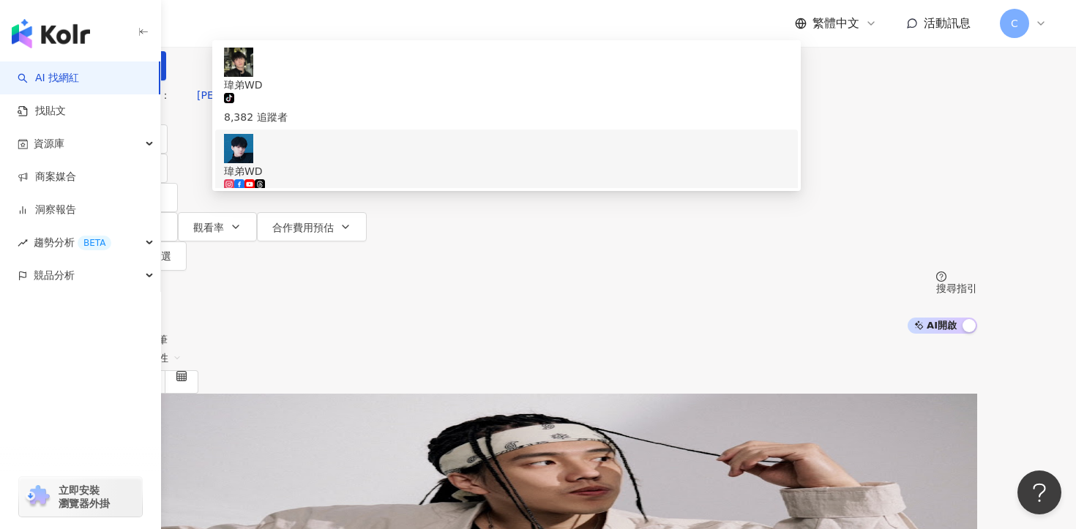
click at [536, 187] on div "113,257 追蹤者" at bounding box center [506, 195] width 565 height 32
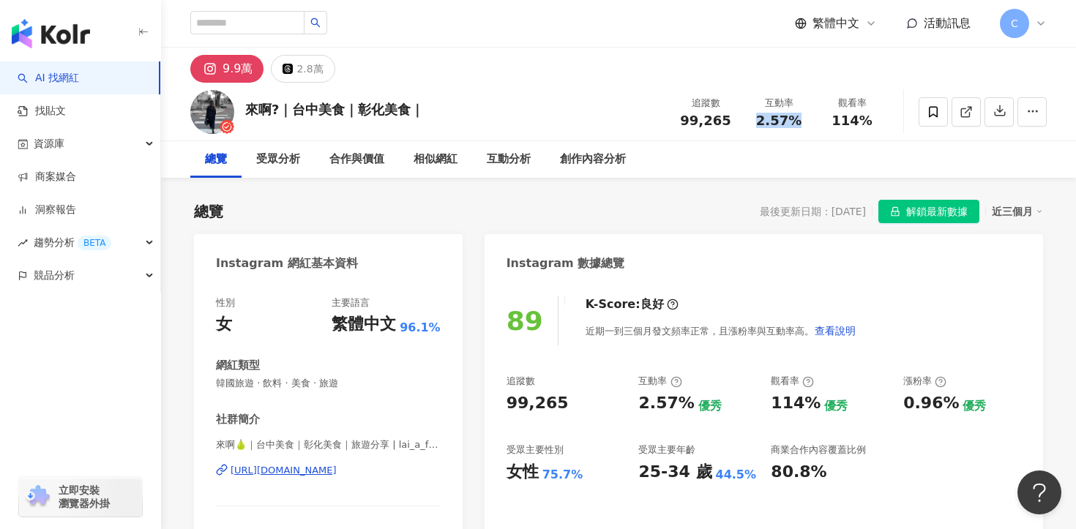
drag, startPoint x: 758, startPoint y: 119, endPoint x: 805, endPoint y: 119, distance: 46.8
click at [805, 119] on div "2.57%" at bounding box center [779, 120] width 56 height 15
copy span "2.57%"
click at [578, 161] on div "創作內容分析" at bounding box center [593, 160] width 66 height 18
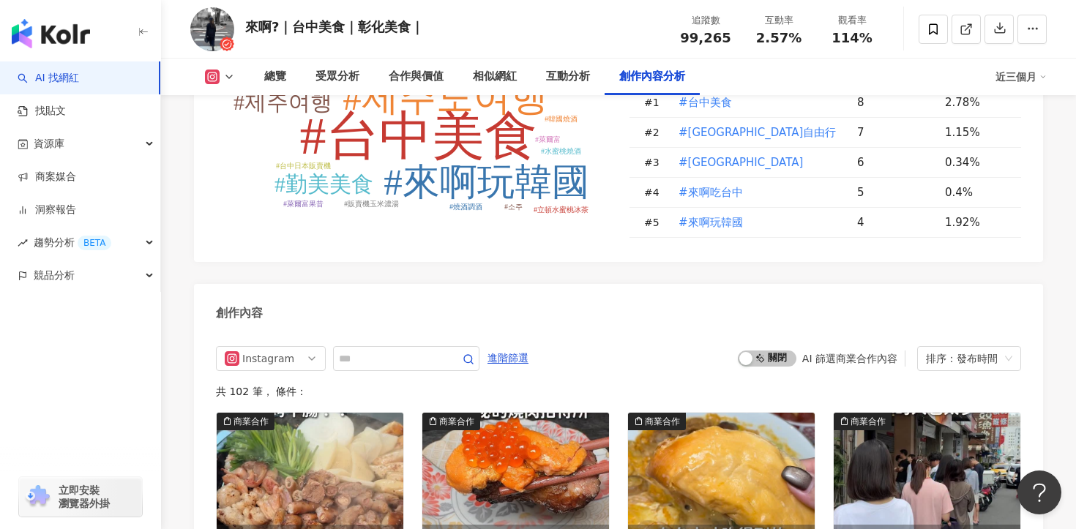
scroll to position [4345, 0]
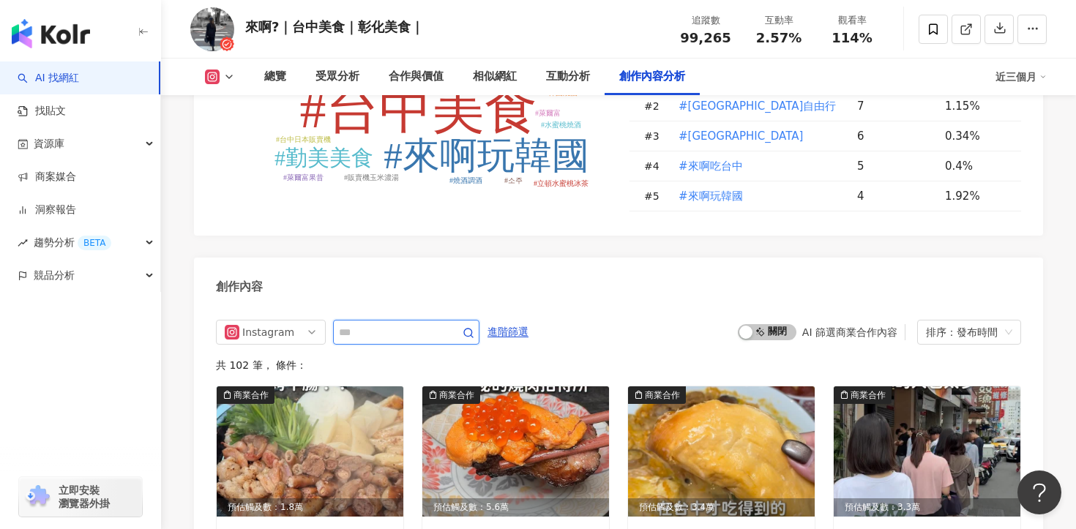
click at [382, 324] on input "text" at bounding box center [390, 333] width 102 height 18
paste input "**********"
type input "**********"
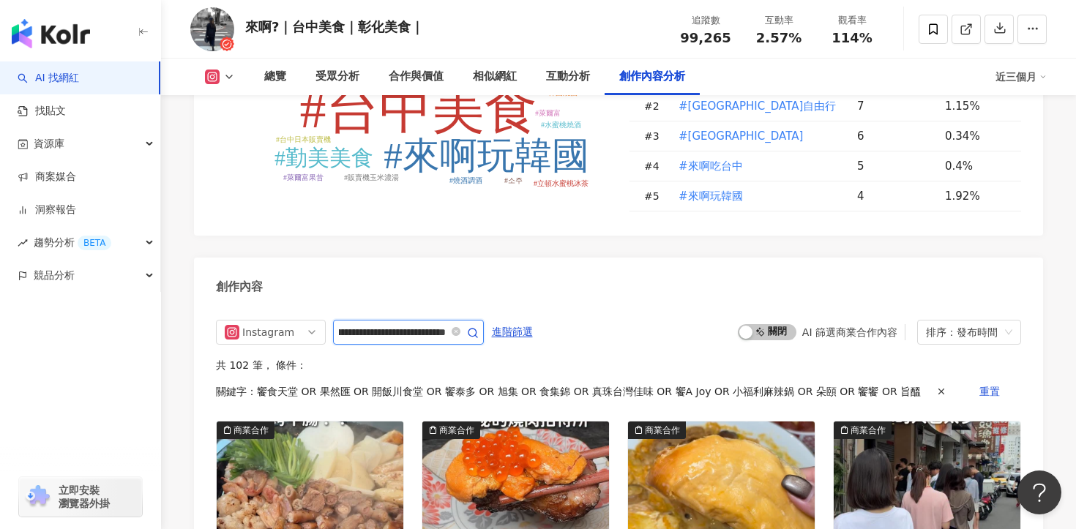
scroll to position [4491, 0]
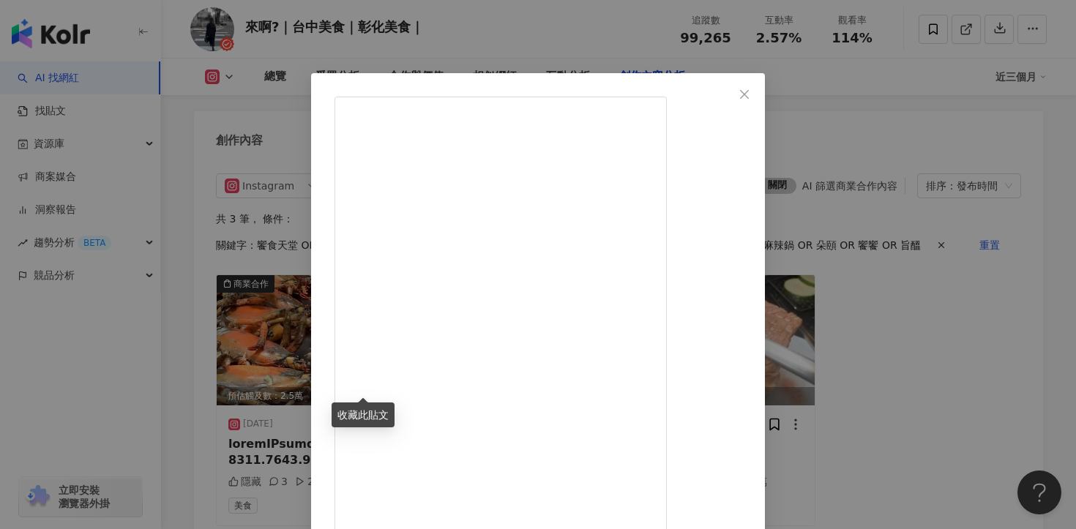
scroll to position [110, 0]
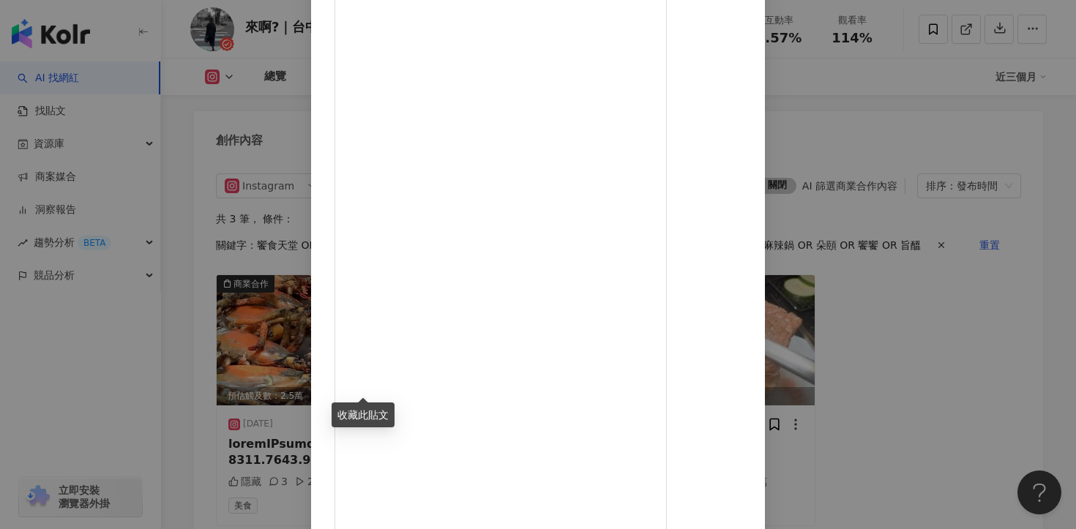
click at [954, 260] on div "來啊🍐｜台中美食｜彰化美食｜ 2025/5/8 隱藏 3 2.4萬 查看原始貼文" at bounding box center [538, 264] width 1076 height 529
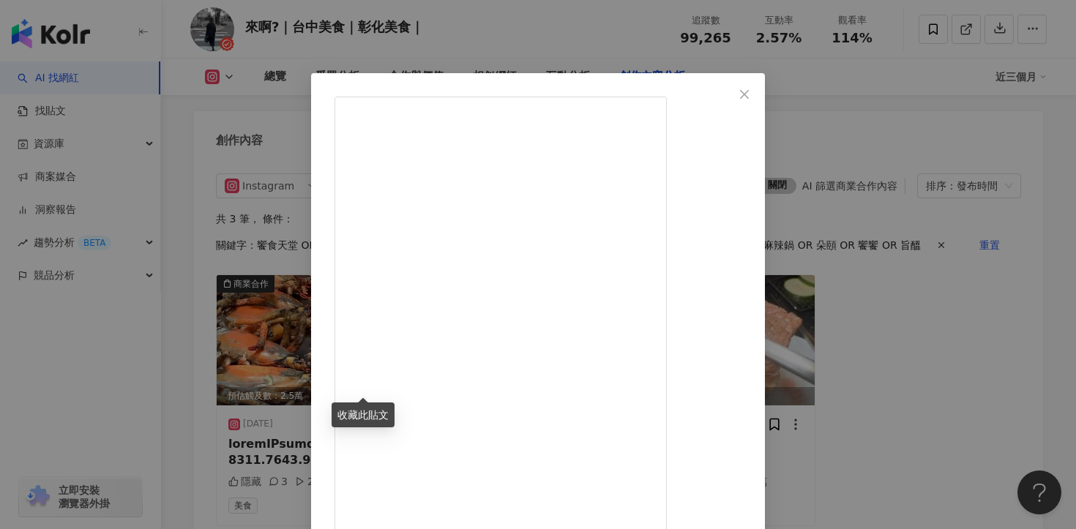
scroll to position [236, 0]
click at [1003, 291] on div "來啊🍐｜台中美食｜彰化美食｜ 2024/11/5 4,090 47 56.4萬 查看原始貼文" at bounding box center [538, 264] width 1076 height 529
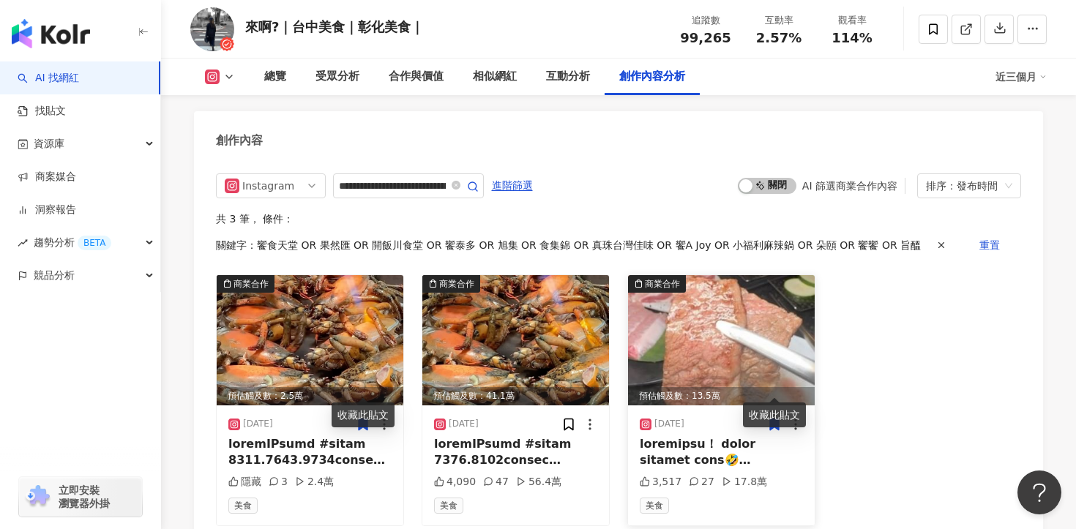
click at [734, 436] on div at bounding box center [721, 452] width 163 height 33
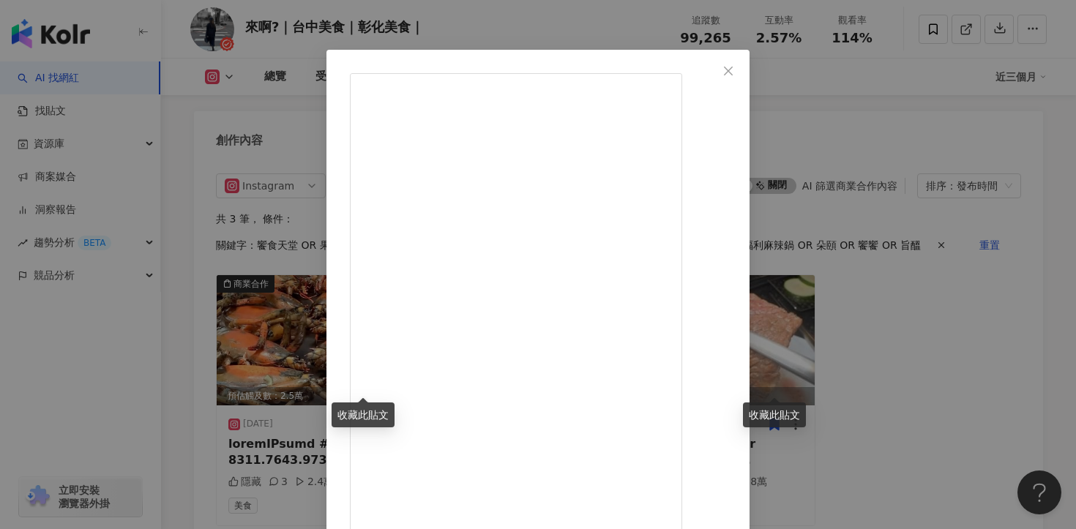
scroll to position [26, 0]
click at [978, 347] on div "來啊🍐｜台中美食｜彰化美食｜ 2024/9/18 3,517 27 17.8萬 查看原始貼文" at bounding box center [538, 264] width 1076 height 529
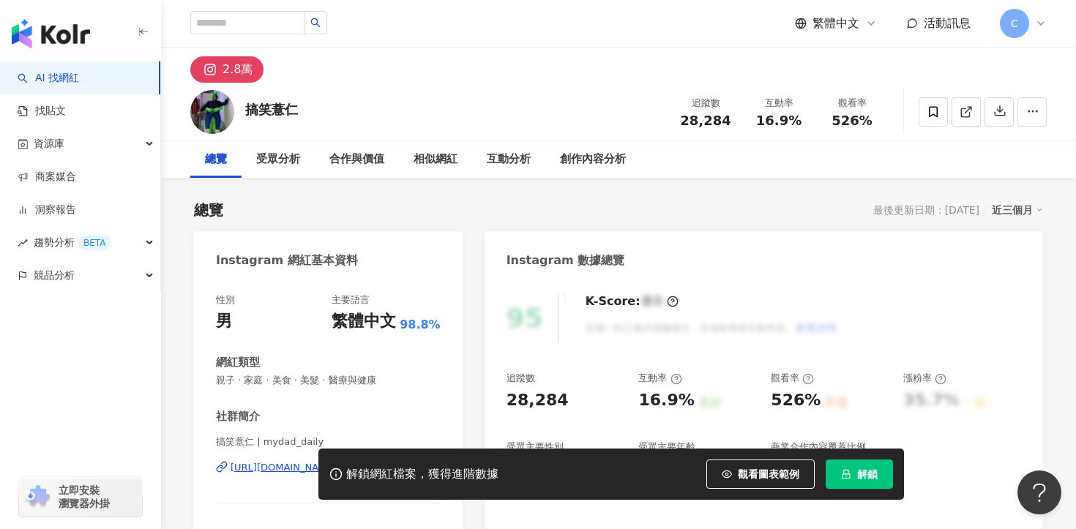
click at [845, 473] on icon "lock" at bounding box center [846, 474] width 10 height 10
drag, startPoint x: 760, startPoint y: 121, endPoint x: 809, endPoint y: 123, distance: 49.1
click at [810, 123] on div "互動率 16.9%" at bounding box center [778, 111] width 73 height 31
copy span "16.9%"
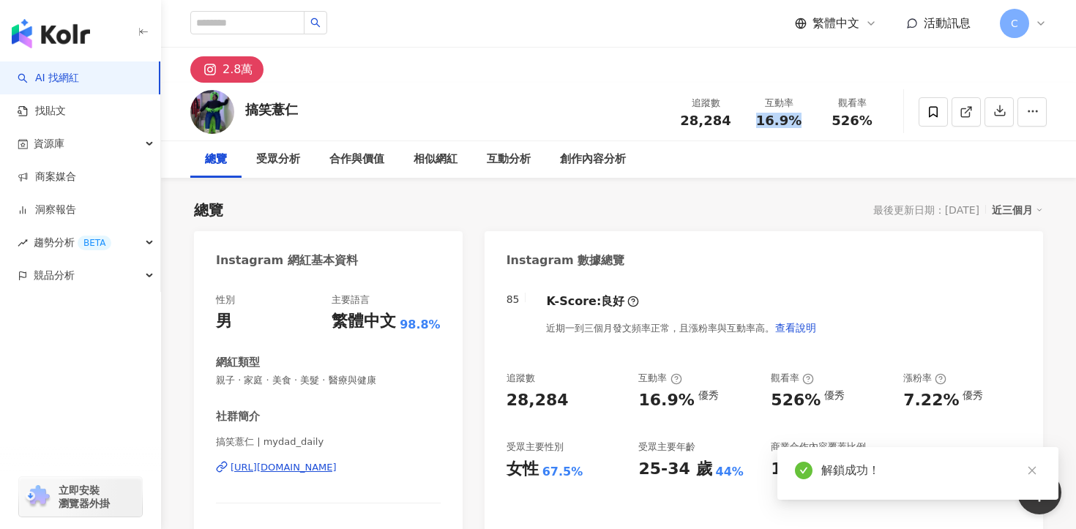
drag, startPoint x: 755, startPoint y: 116, endPoint x: 804, endPoint y: 122, distance: 50.2
click at [804, 122] on div "16.9%" at bounding box center [779, 120] width 56 height 15
copy span "16.9%"
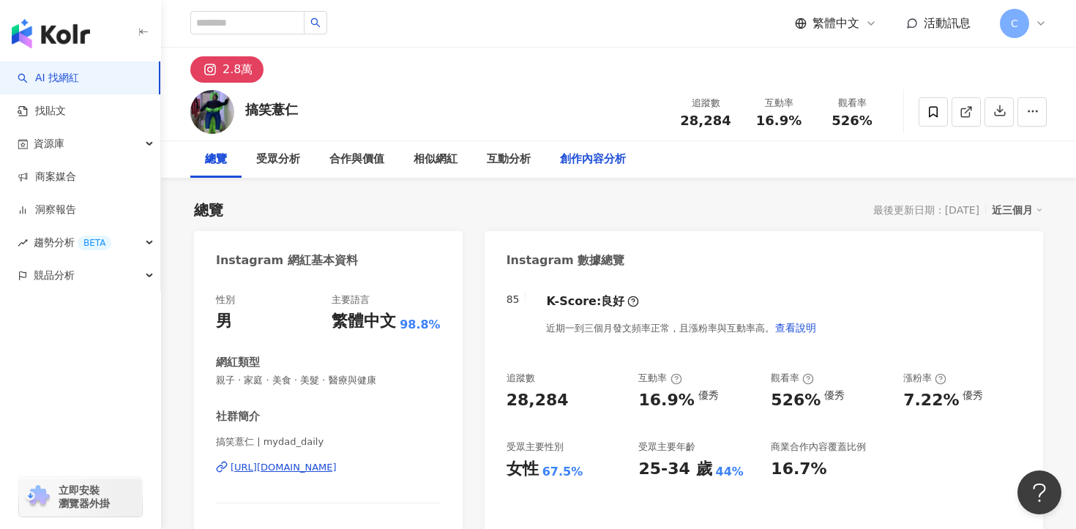
click at [582, 151] on div "創作內容分析" at bounding box center [593, 160] width 66 height 18
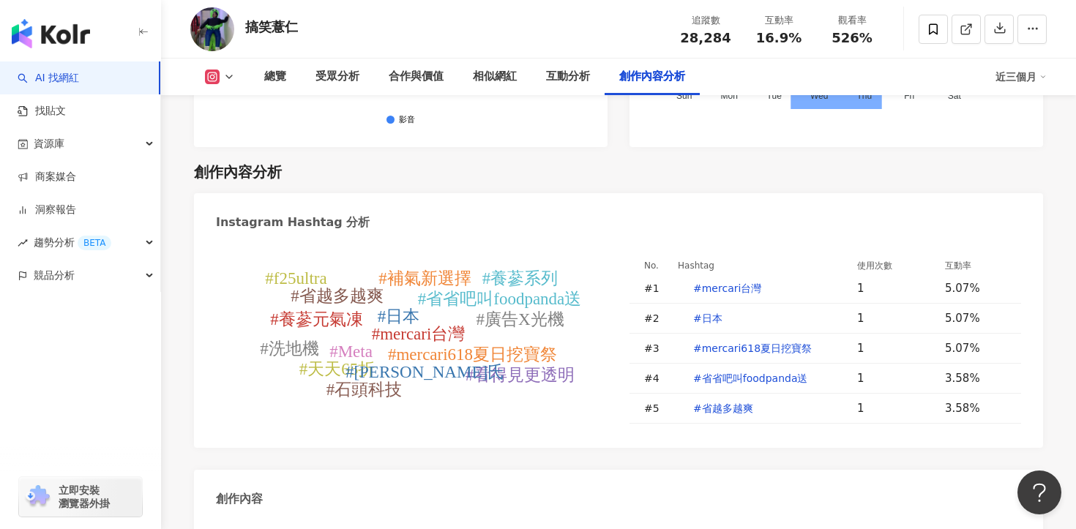
scroll to position [4384, 0]
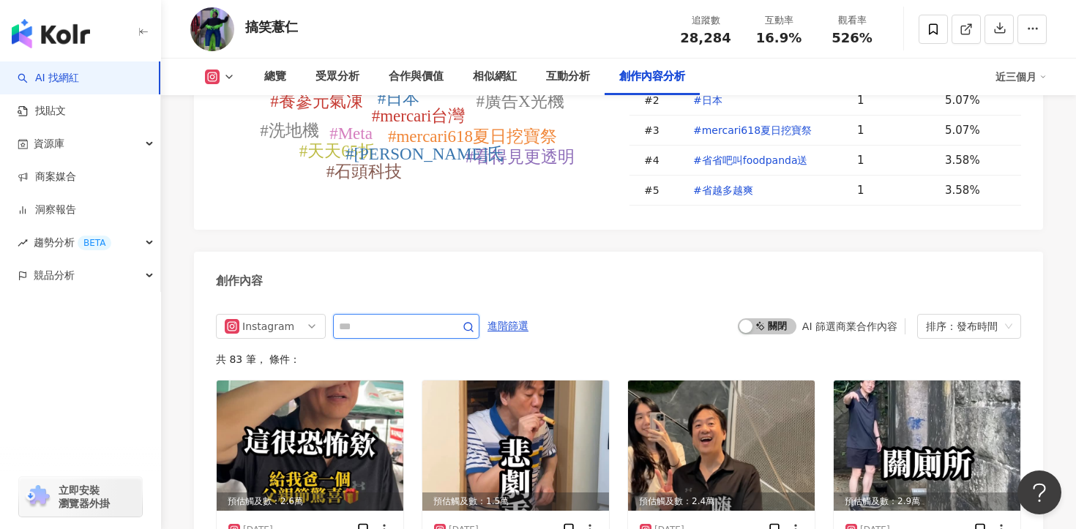
click at [420, 318] on input "text" at bounding box center [390, 327] width 102 height 18
paste input "**********"
type input "**********"
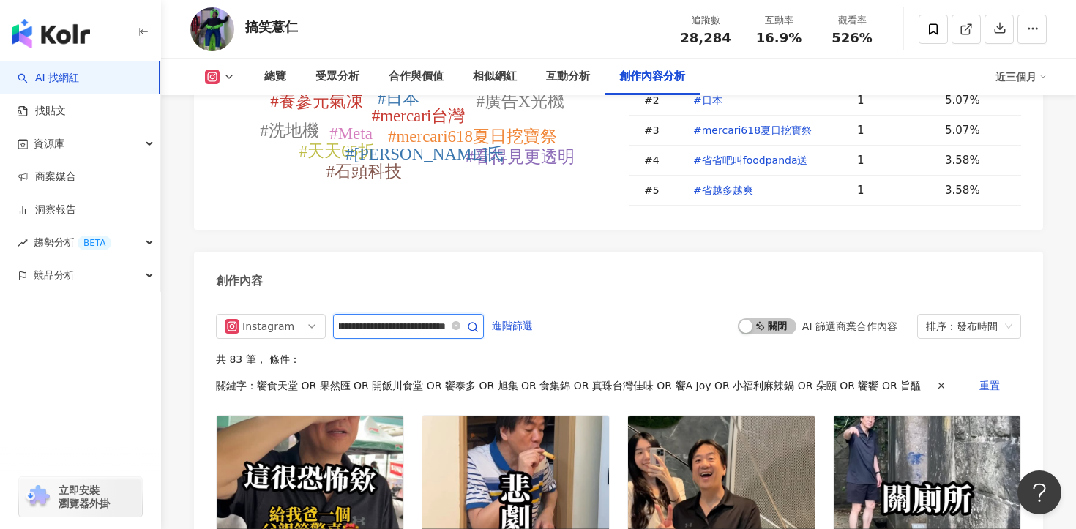
scroll to position [4488, 0]
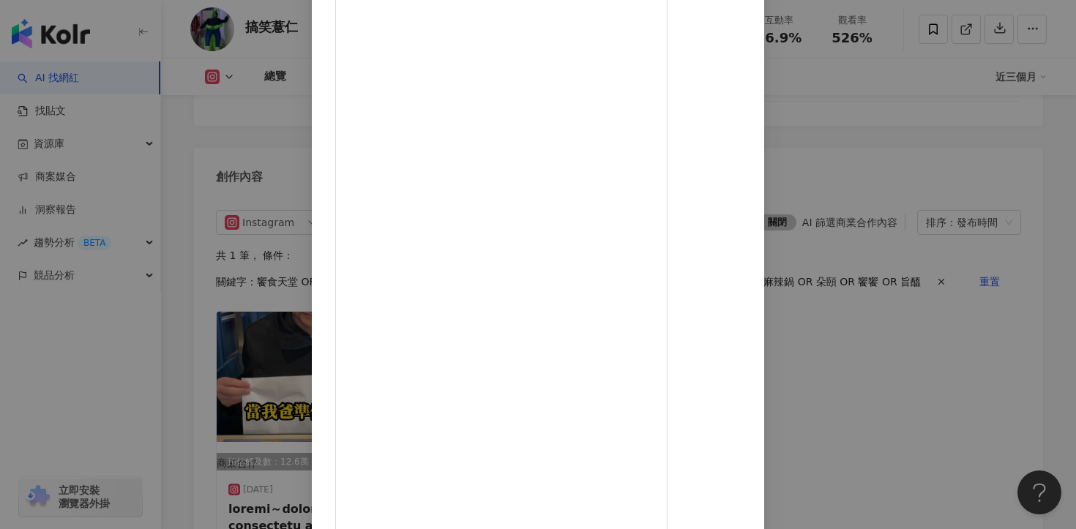
scroll to position [0, 0]
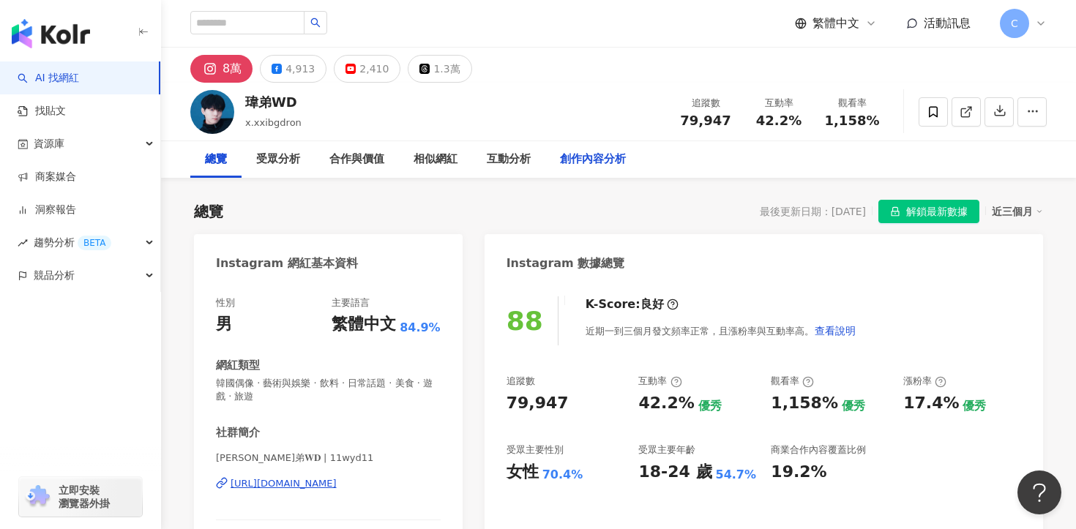
click at [591, 158] on div "創作內容分析" at bounding box center [593, 160] width 66 height 18
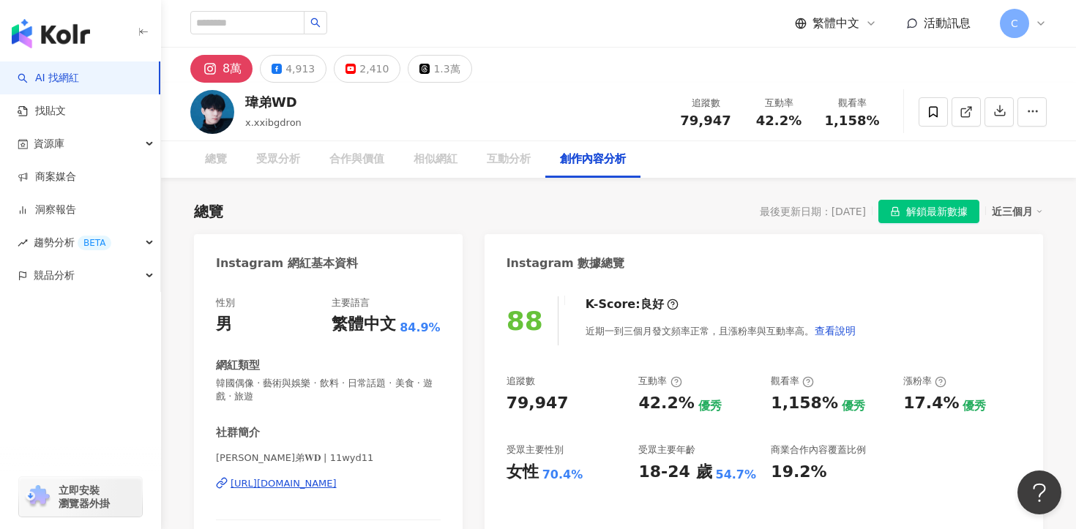
scroll to position [4158, 0]
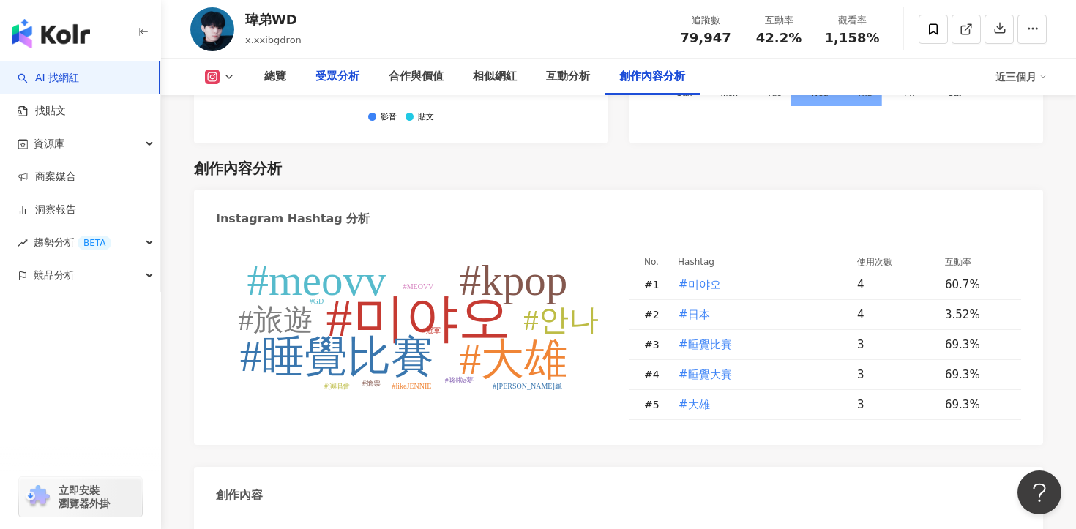
click at [332, 76] on div "受眾分析" at bounding box center [337, 77] width 44 height 18
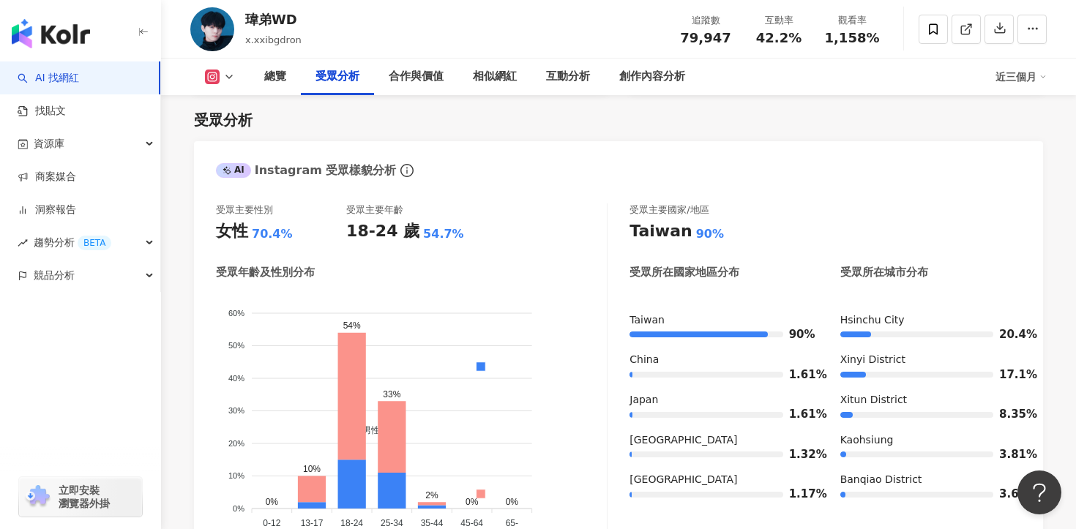
scroll to position [1362, 0]
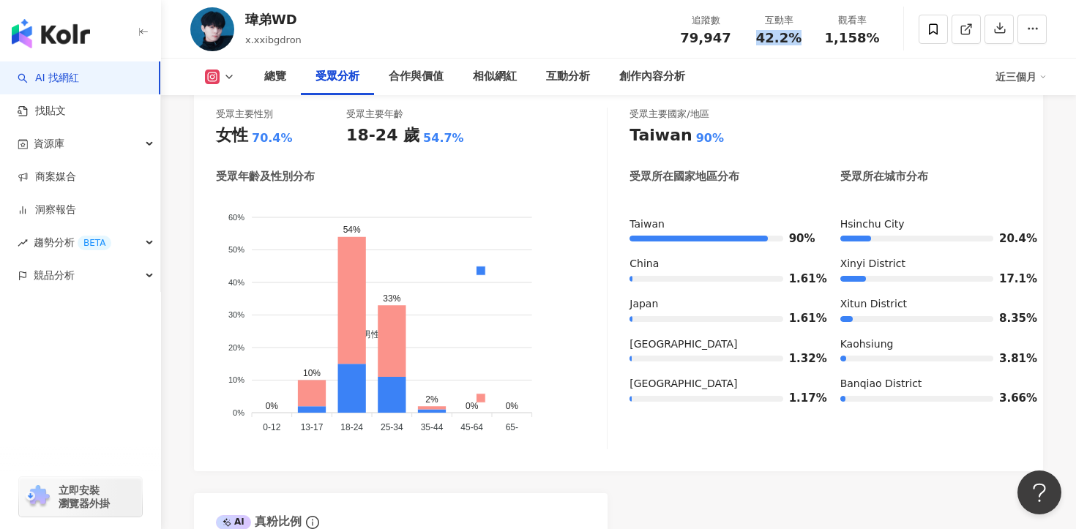
drag, startPoint x: 759, startPoint y: 38, endPoint x: 807, endPoint y: 38, distance: 47.6
click at [807, 38] on div "互動率 42.2%" at bounding box center [778, 28] width 73 height 31
copy span "42.2%"
click at [657, 69] on div "創作內容分析" at bounding box center [652, 77] width 66 height 18
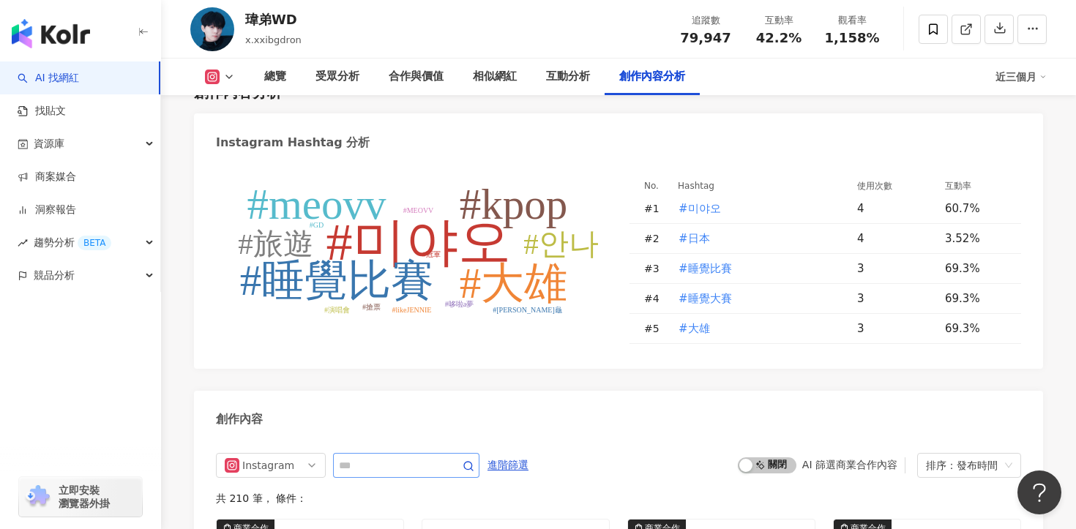
scroll to position [4277, 0]
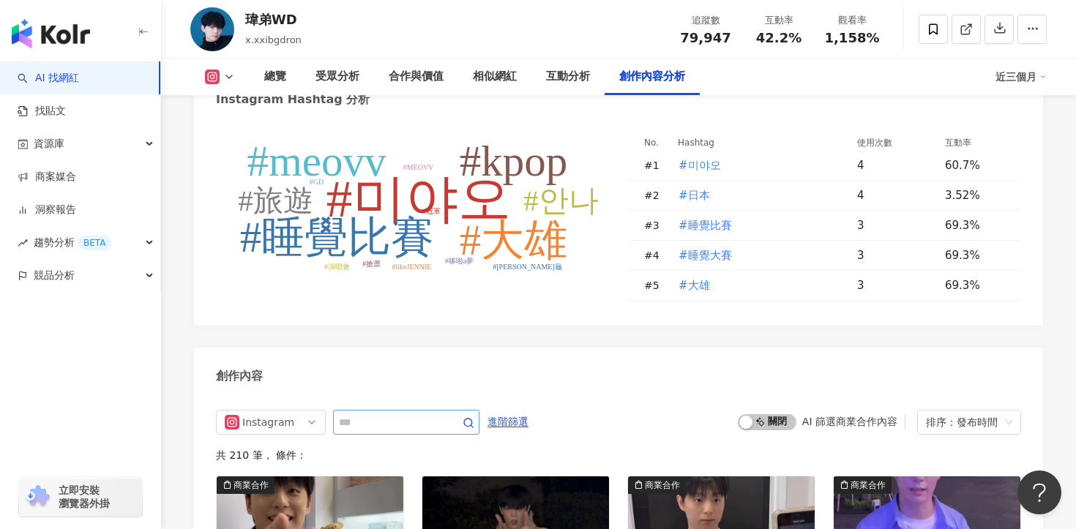
click at [410, 410] on span at bounding box center [406, 422] width 146 height 25
paste input "**********"
type input "**********"
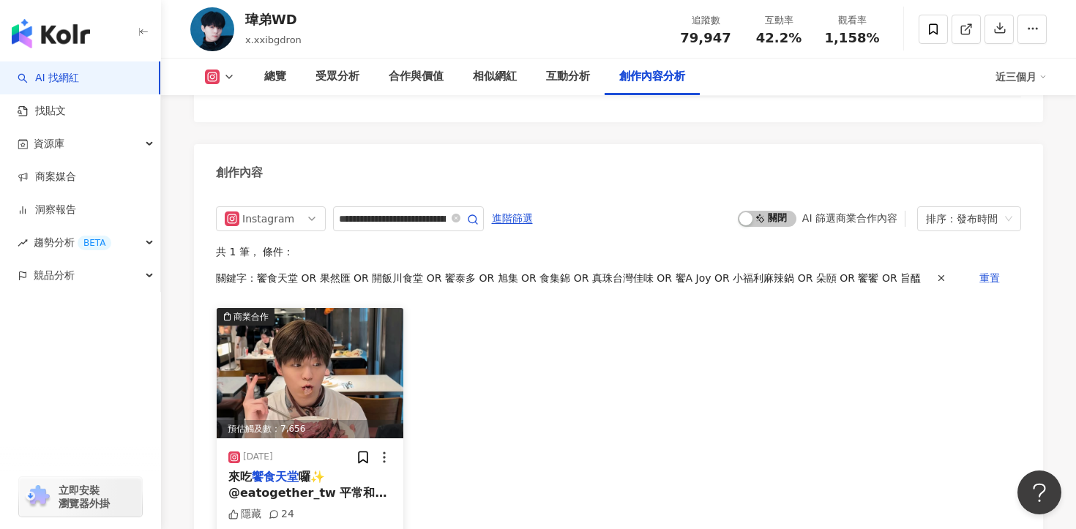
click at [296, 470] on mark "饗食天堂" at bounding box center [275, 477] width 47 height 14
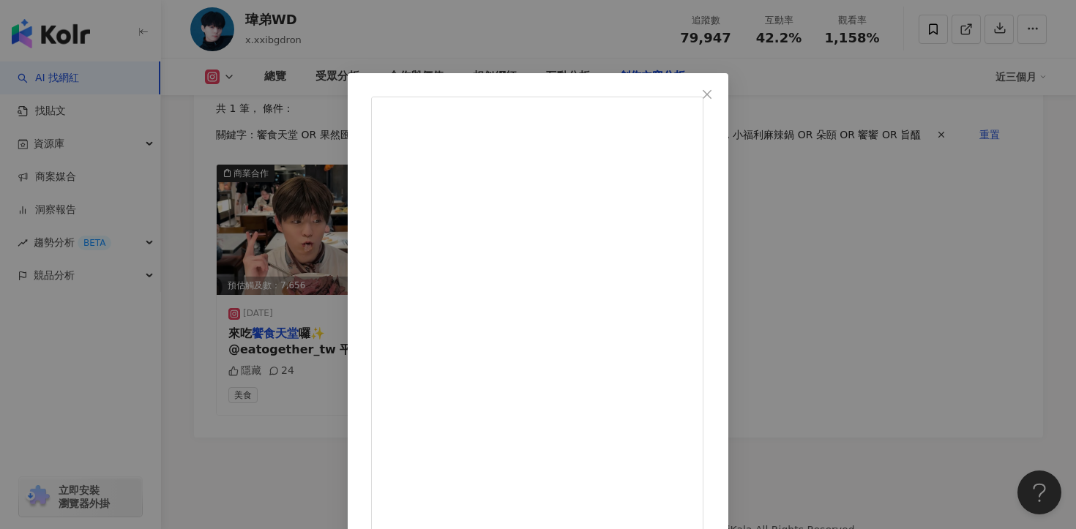
scroll to position [110, 0]
